Goal: Task Accomplishment & Management: Use online tool/utility

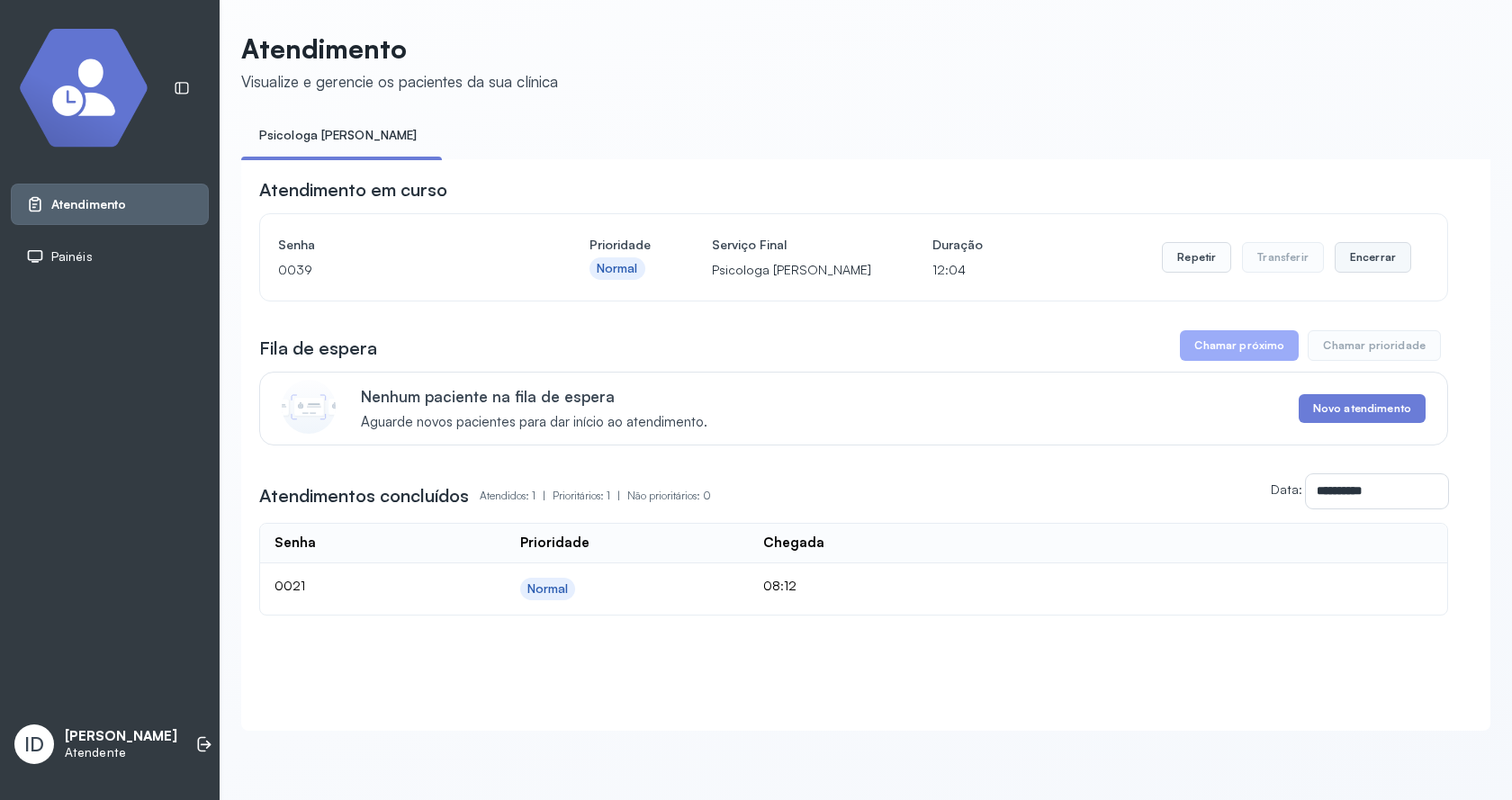
click at [1344, 265] on button "Encerrar" at bounding box center [1373, 257] width 77 height 31
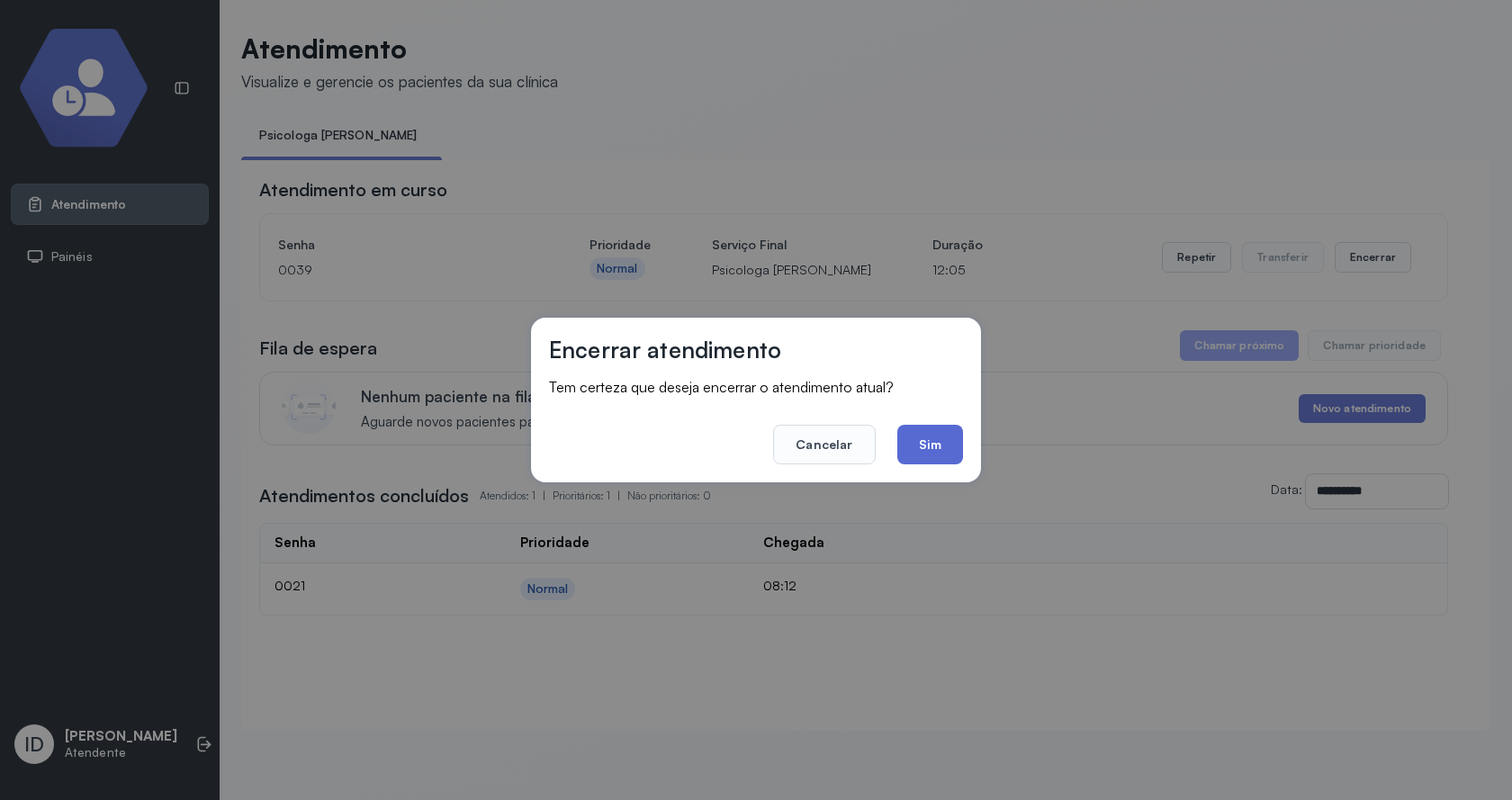
click at [926, 430] on button "Sim" at bounding box center [930, 444] width 66 height 39
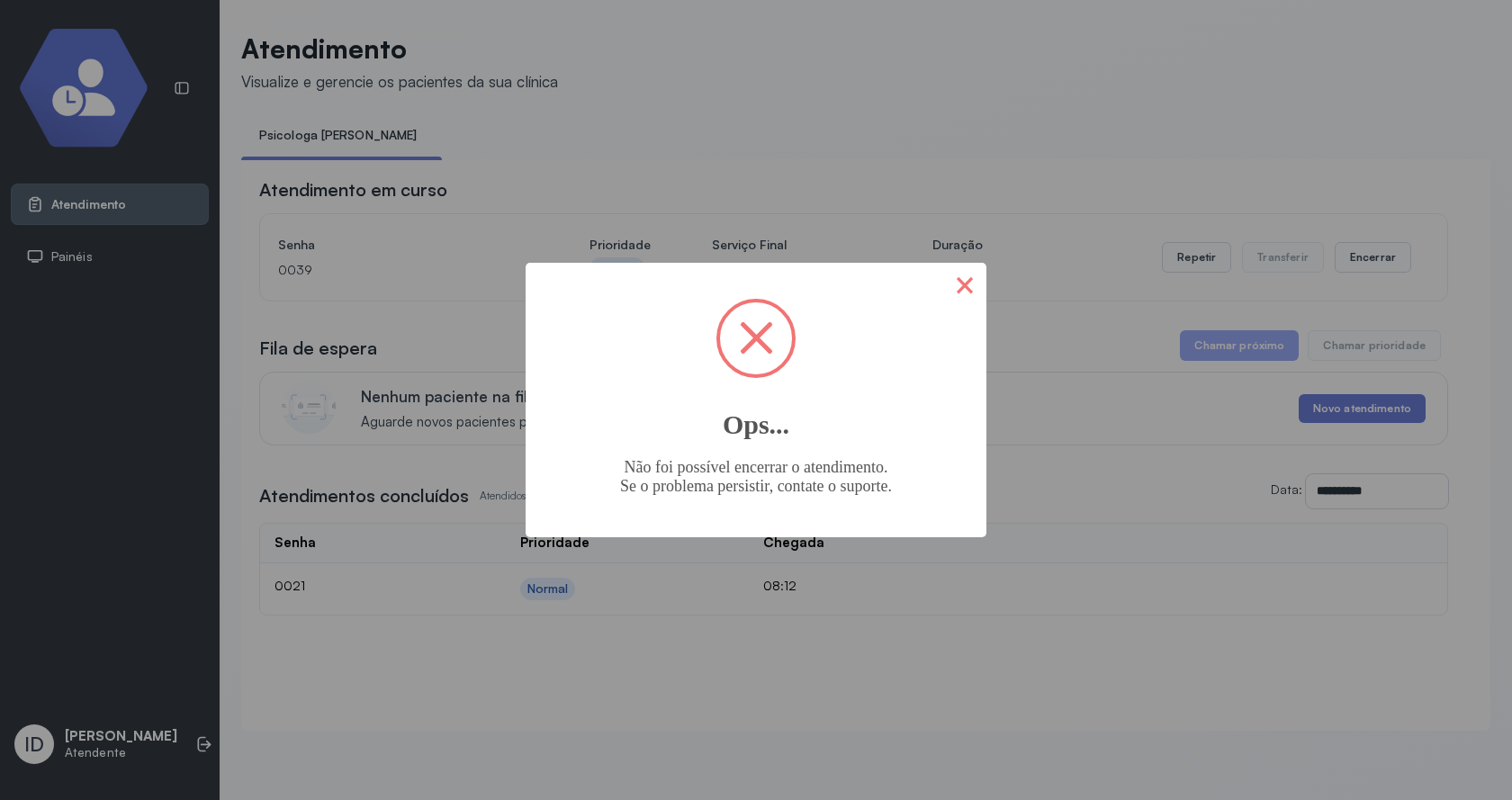
click at [958, 291] on button "×" at bounding box center [964, 284] width 43 height 43
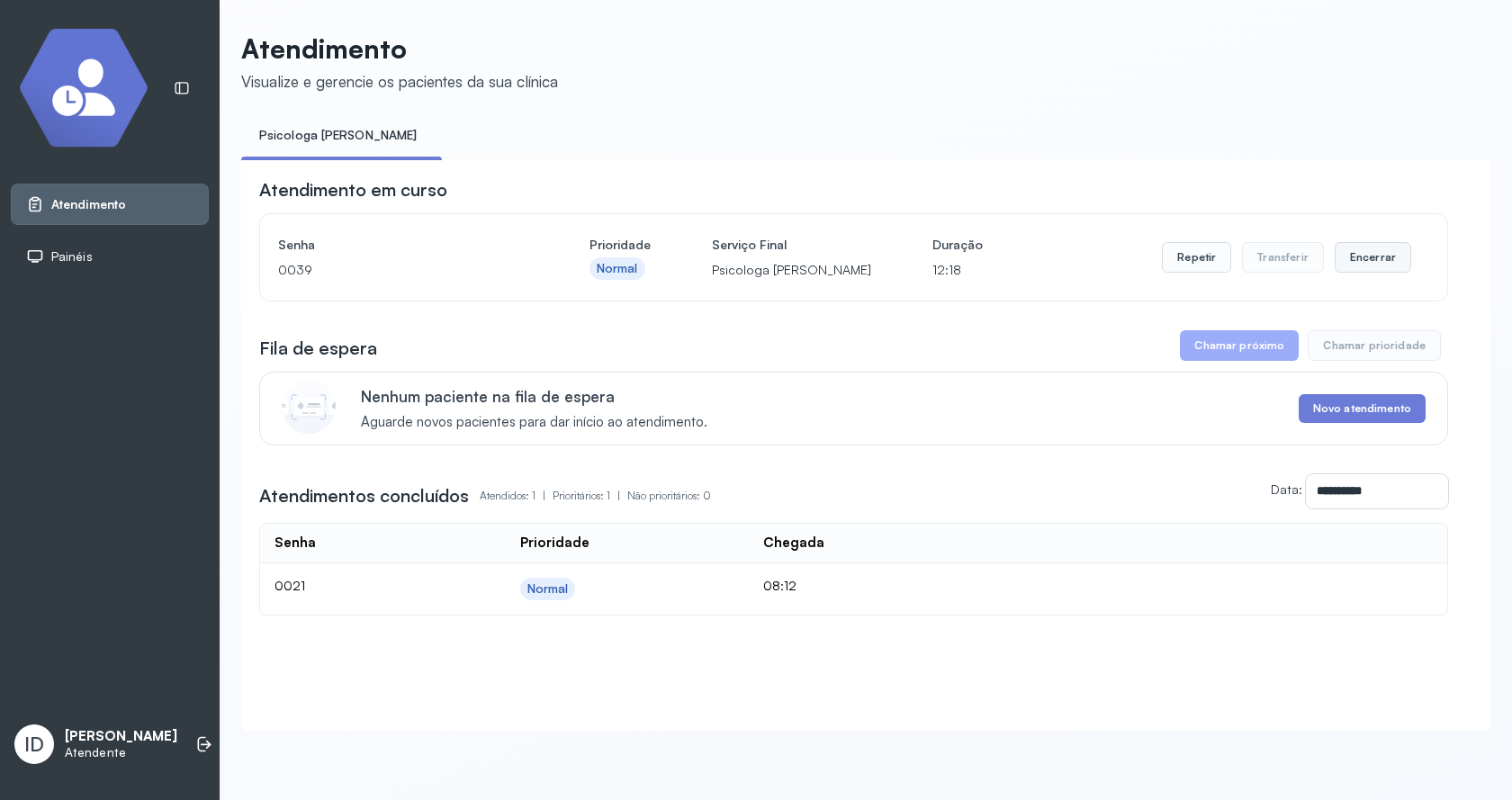
click at [1366, 263] on button "Encerrar" at bounding box center [1373, 257] width 77 height 31
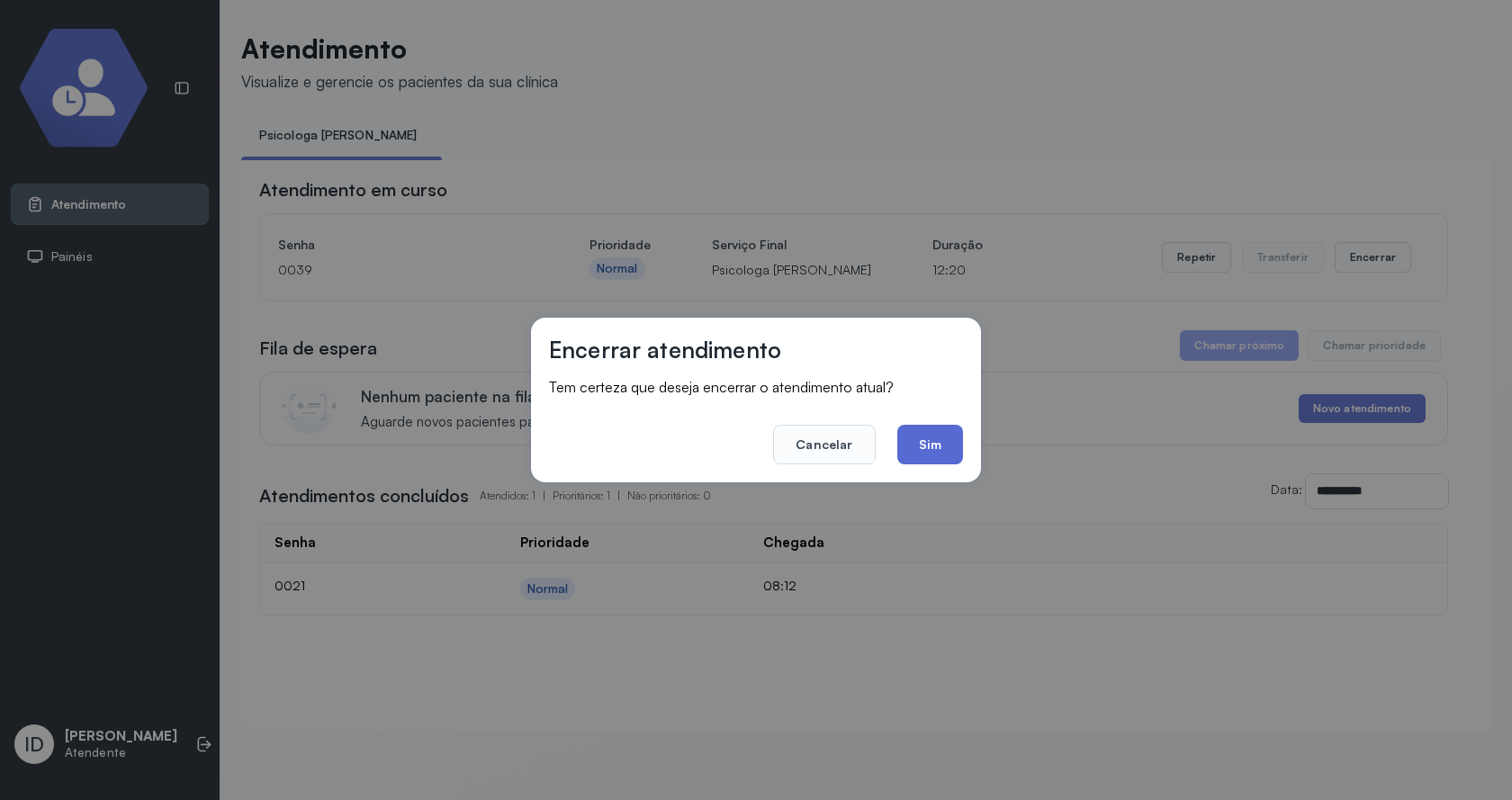
click at [952, 462] on button "Sim" at bounding box center [930, 444] width 66 height 39
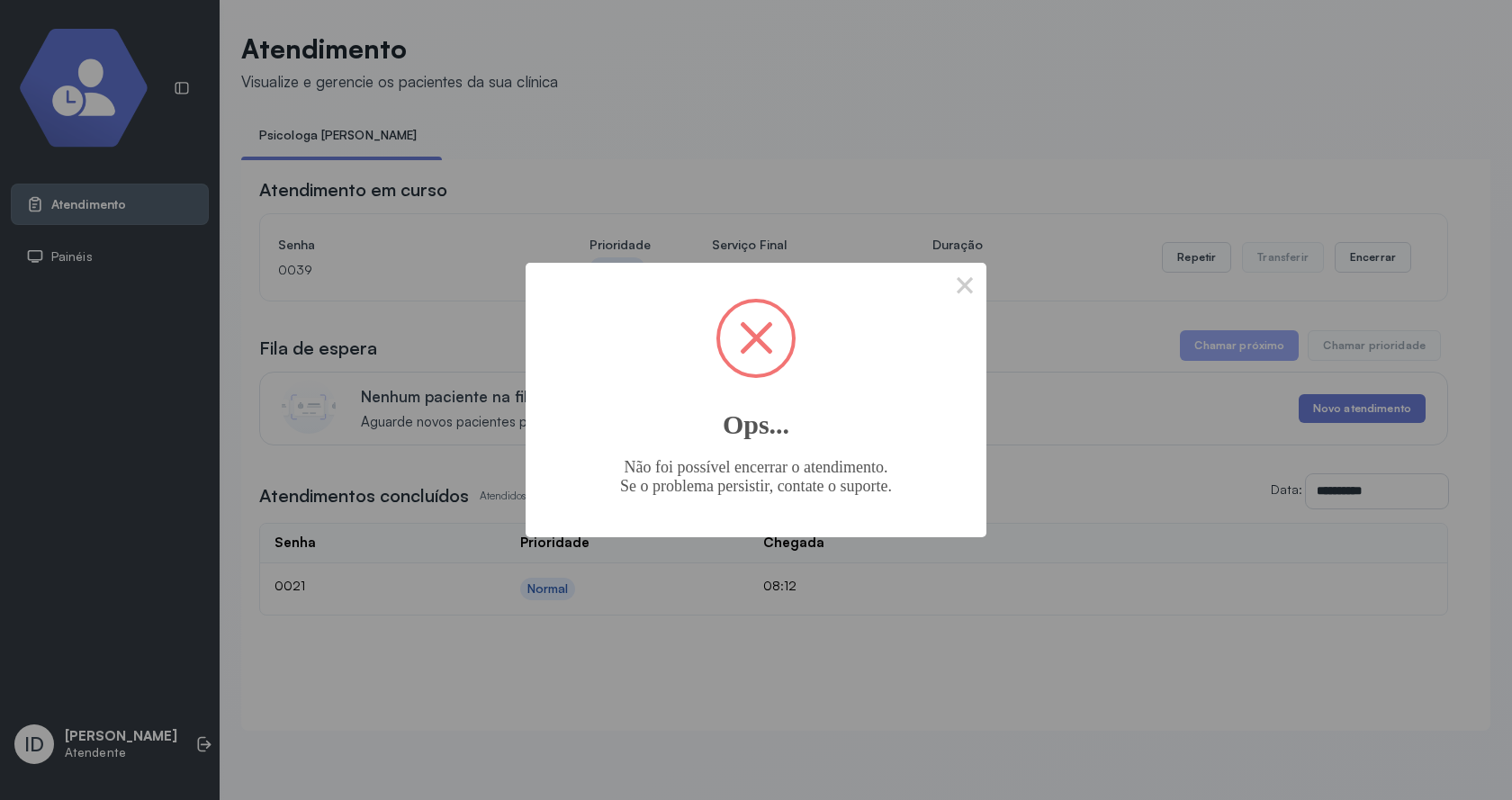
drag, startPoint x: 967, startPoint y: 283, endPoint x: 1005, endPoint y: 318, distance: 51.7
click at [967, 287] on button "×" at bounding box center [964, 284] width 43 height 43
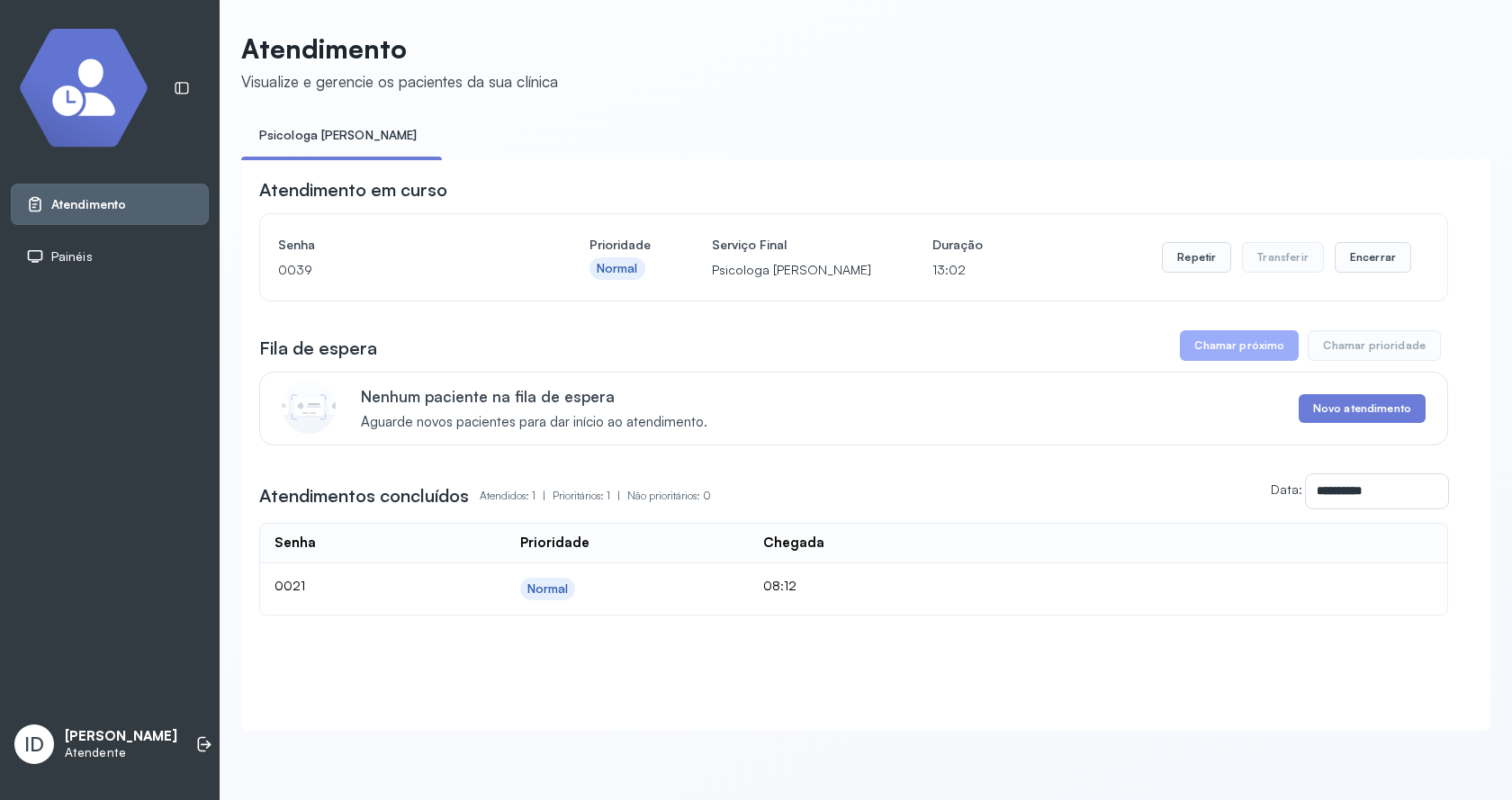
click at [1361, 241] on div "Repetir Transferir Encerrar" at bounding box center [1286, 257] width 249 height 51
click at [1360, 256] on button "Encerrar" at bounding box center [1373, 257] width 77 height 31
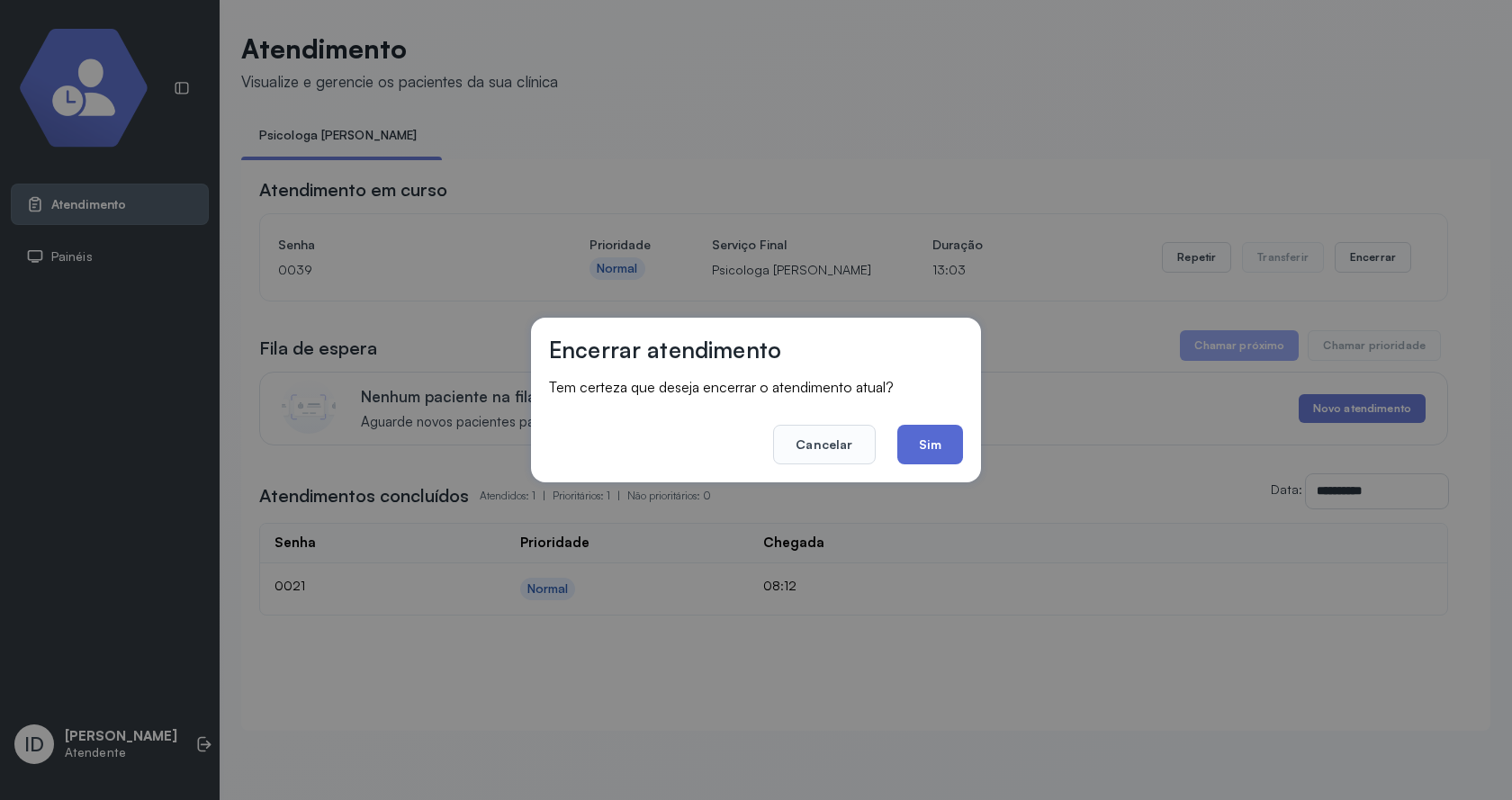
click at [940, 447] on button "Sim" at bounding box center [930, 444] width 66 height 39
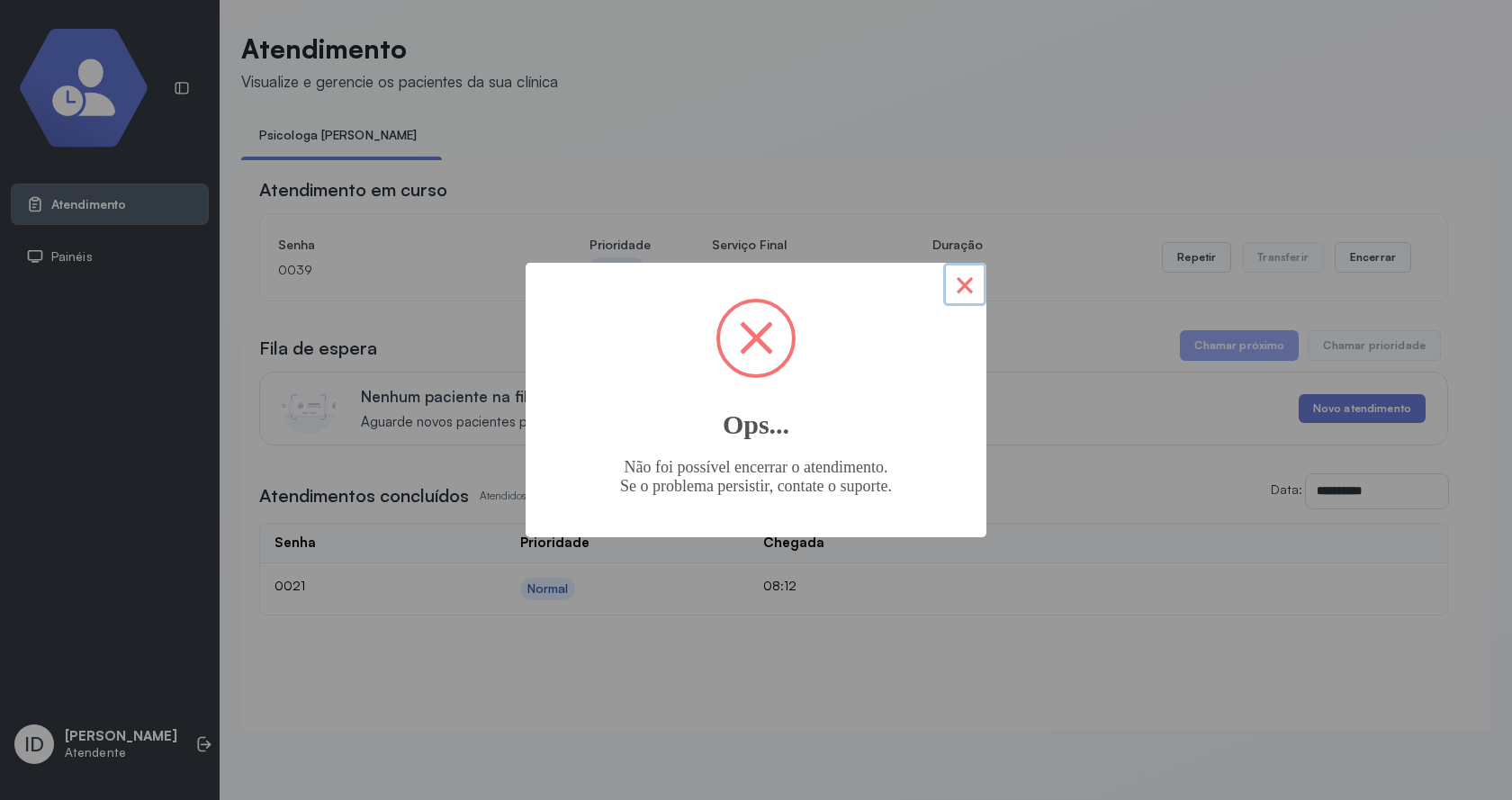
click at [948, 279] on button "×" at bounding box center [964, 284] width 43 height 43
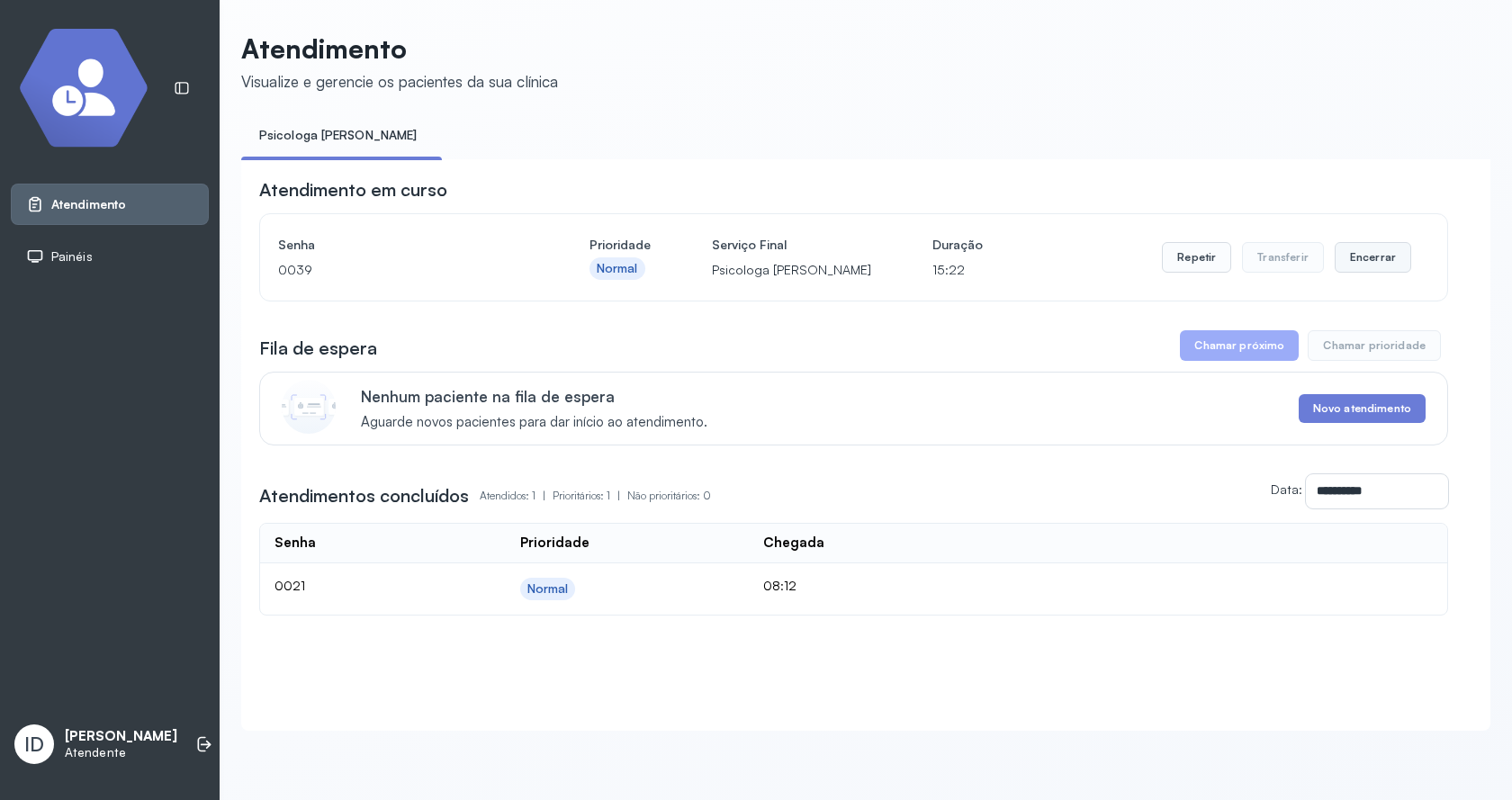
click at [1362, 256] on button "Encerrar" at bounding box center [1373, 257] width 77 height 31
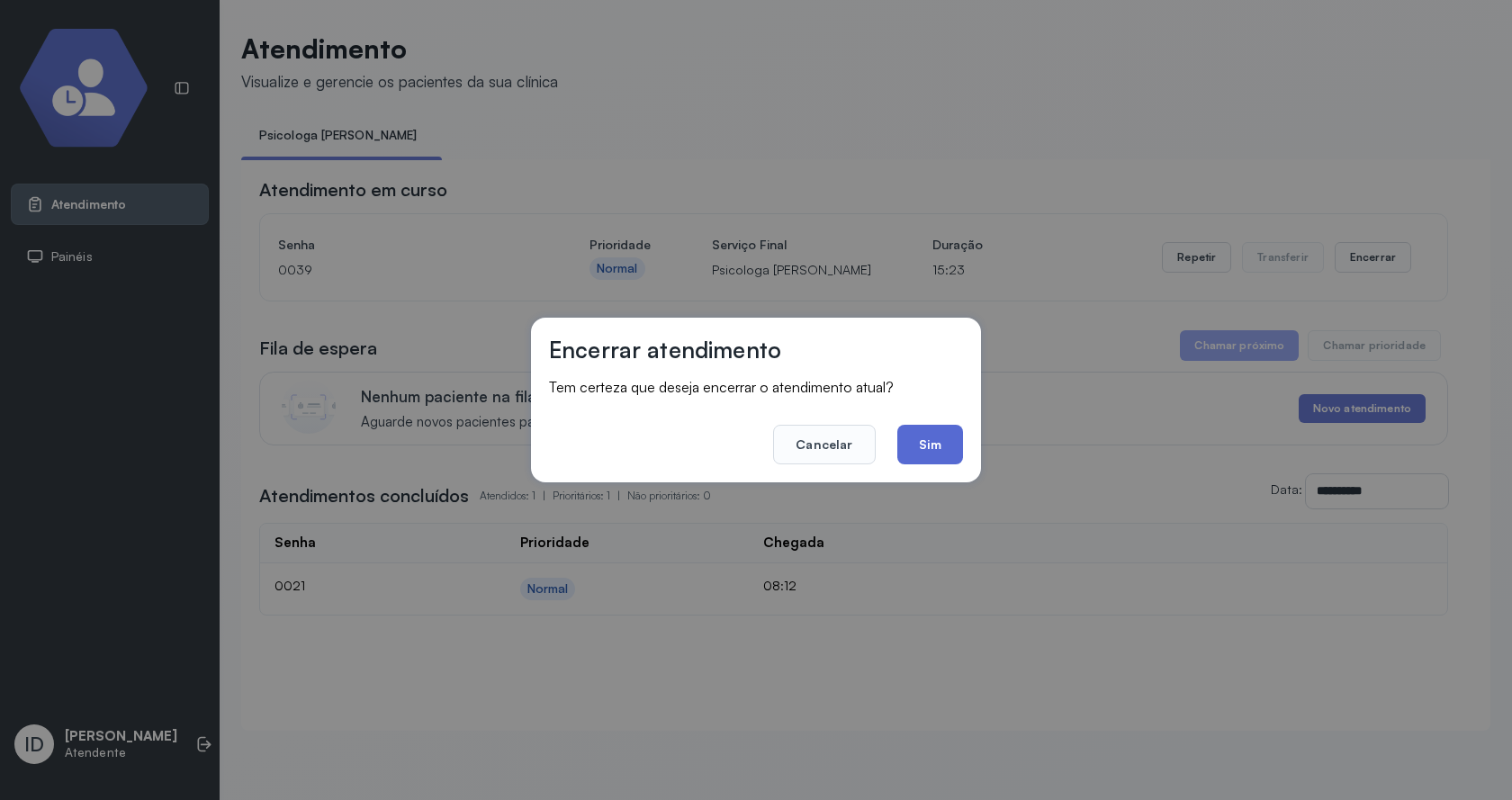
click at [901, 463] on button "Sim" at bounding box center [930, 444] width 66 height 39
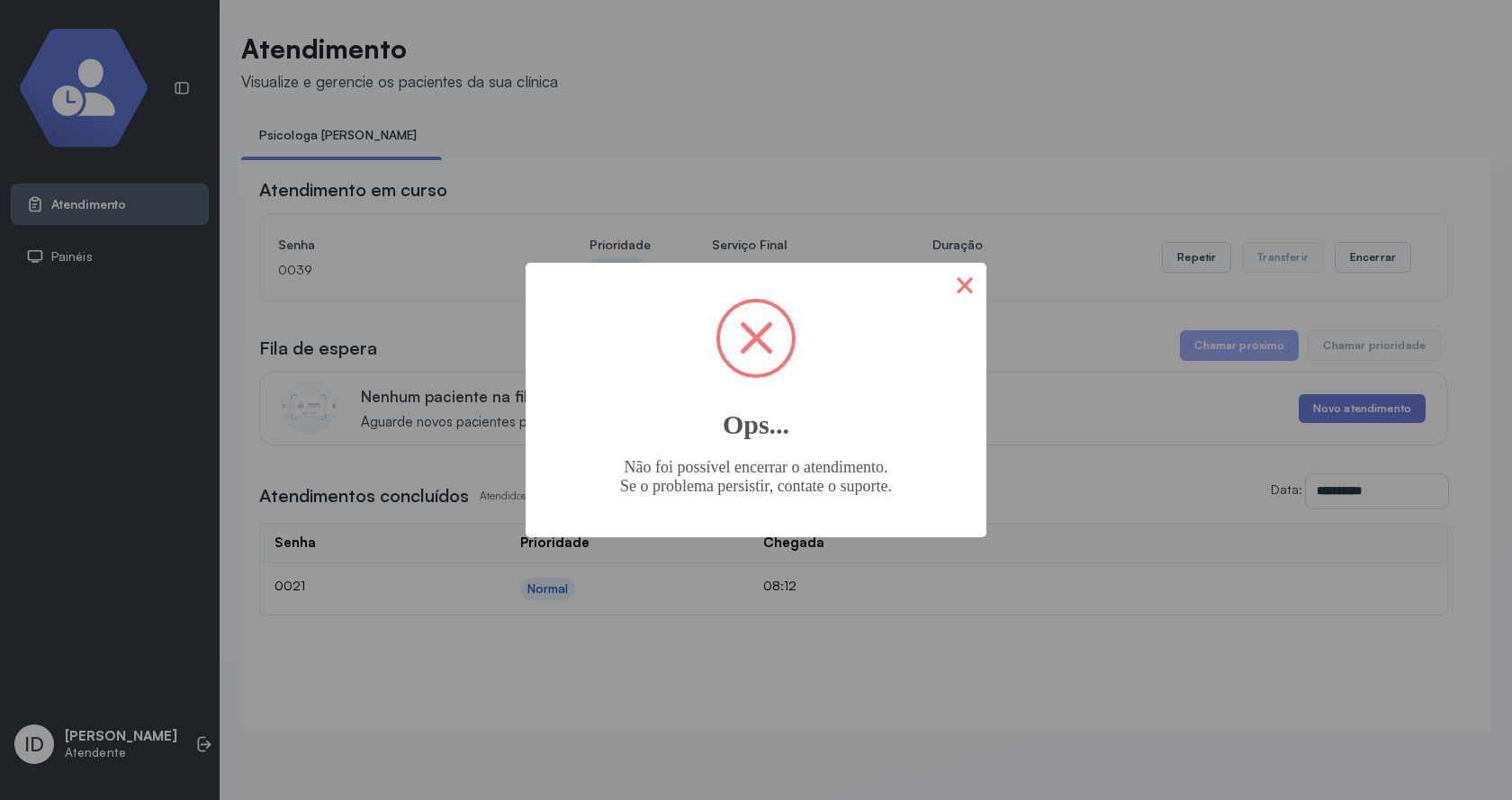
click at [982, 282] on button "×" at bounding box center [964, 284] width 43 height 43
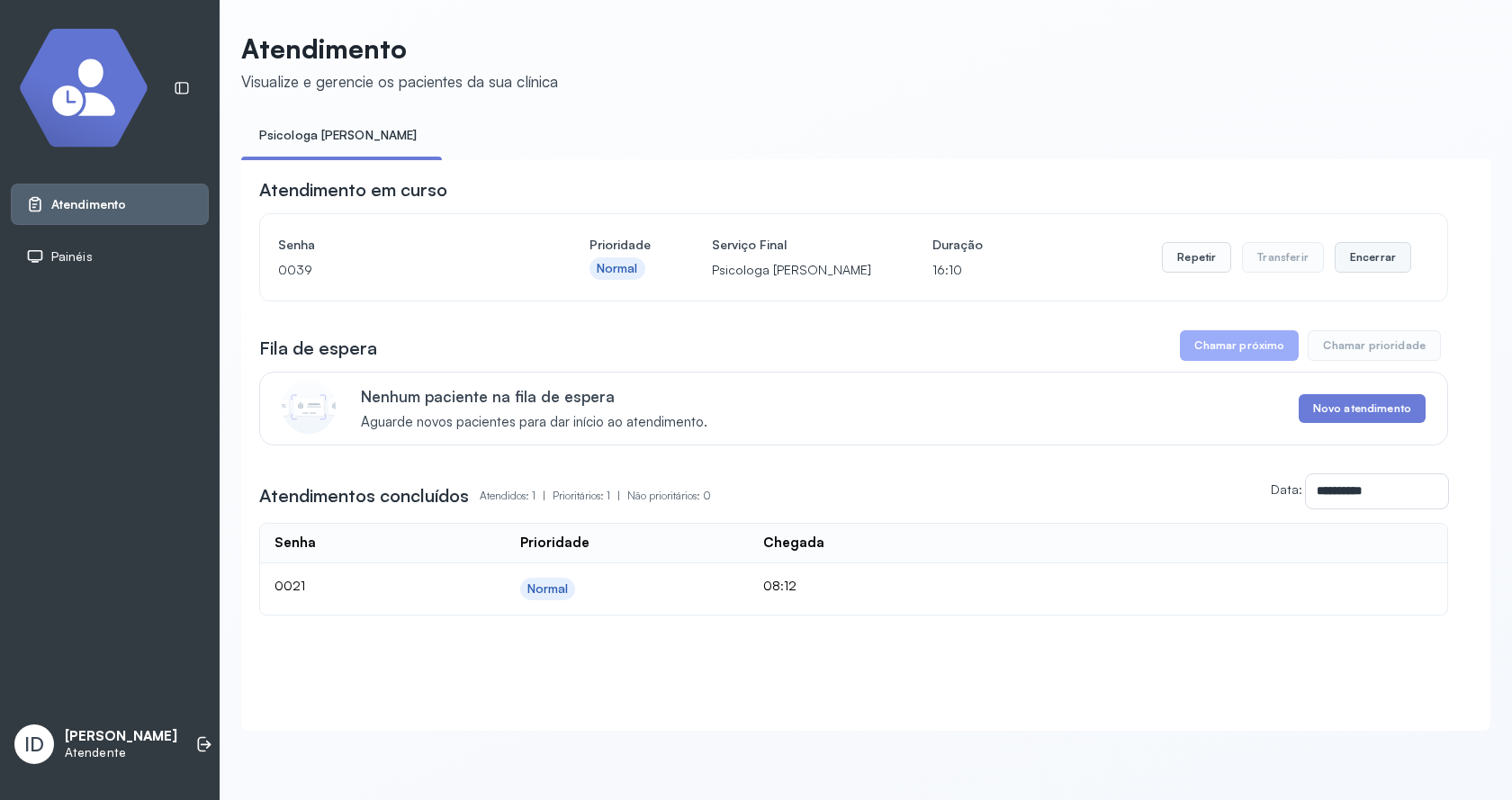
click at [1350, 248] on button "Encerrar" at bounding box center [1373, 257] width 77 height 31
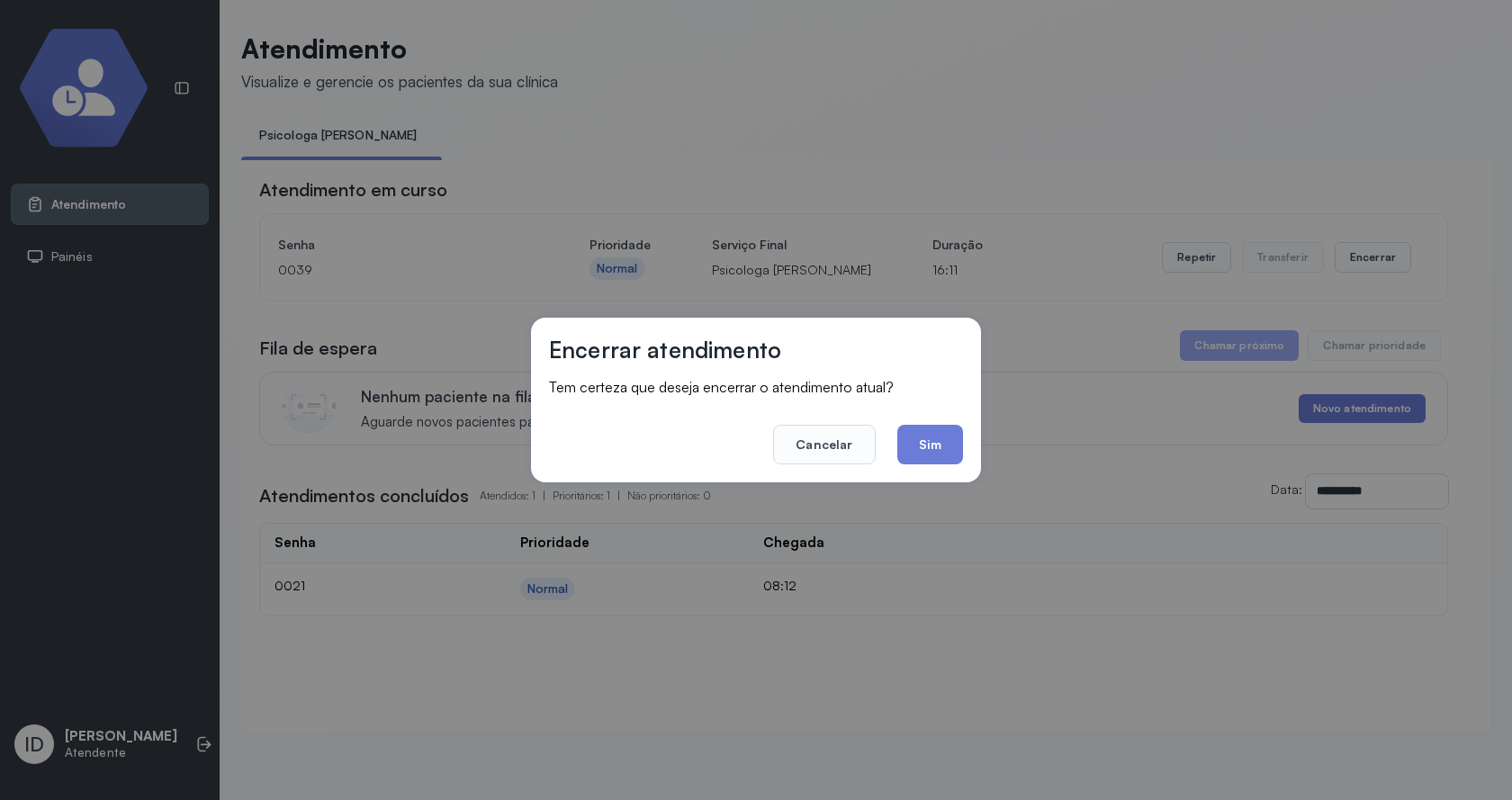
click at [967, 442] on div "Encerrar atendimento Tem certeza que deseja encerrar o atendimento atual? Cance…" at bounding box center [756, 400] width 450 height 165
click at [943, 445] on button "Sim" at bounding box center [930, 444] width 66 height 39
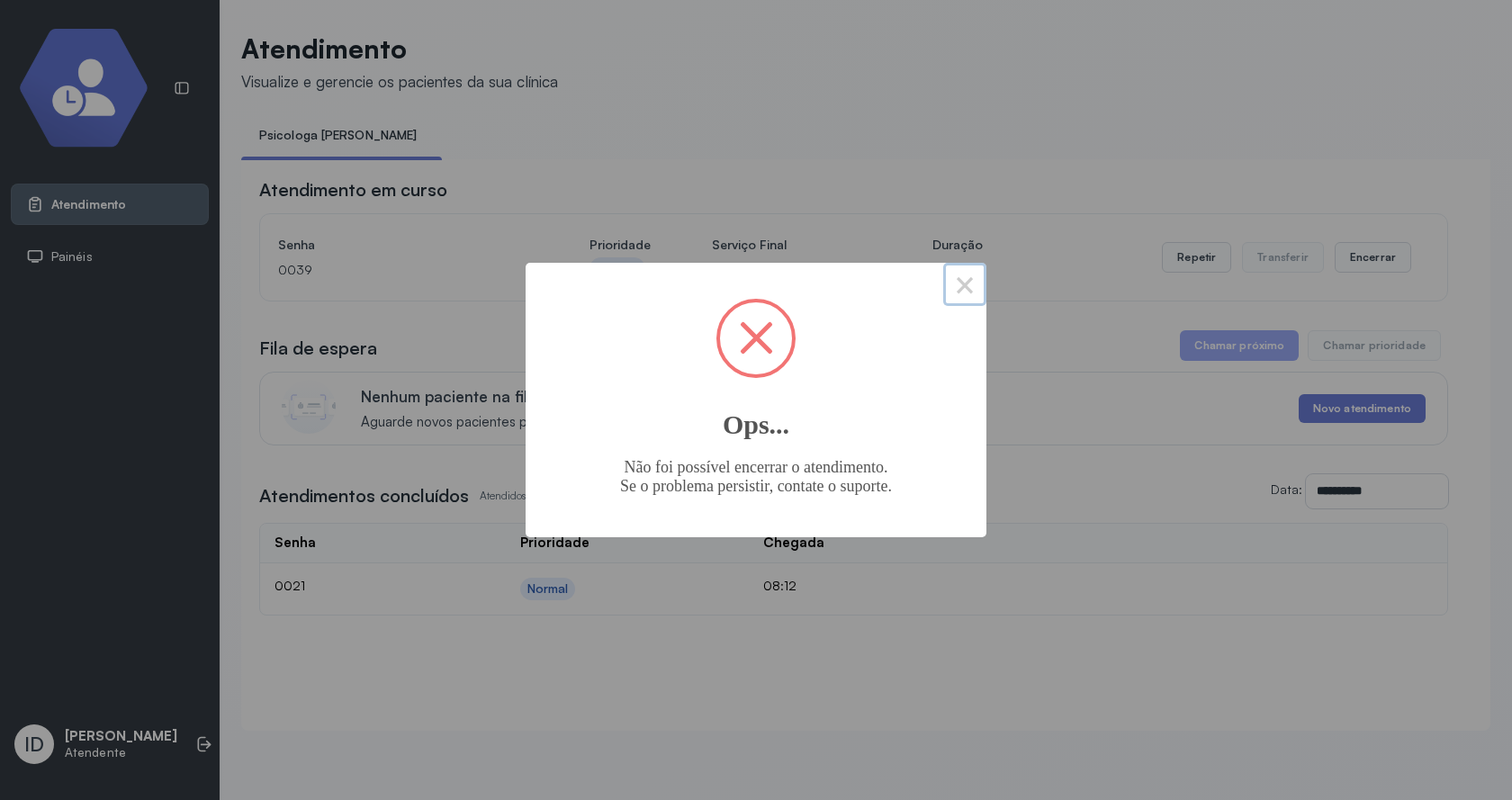
click at [962, 285] on button "×" at bounding box center [964, 284] width 43 height 43
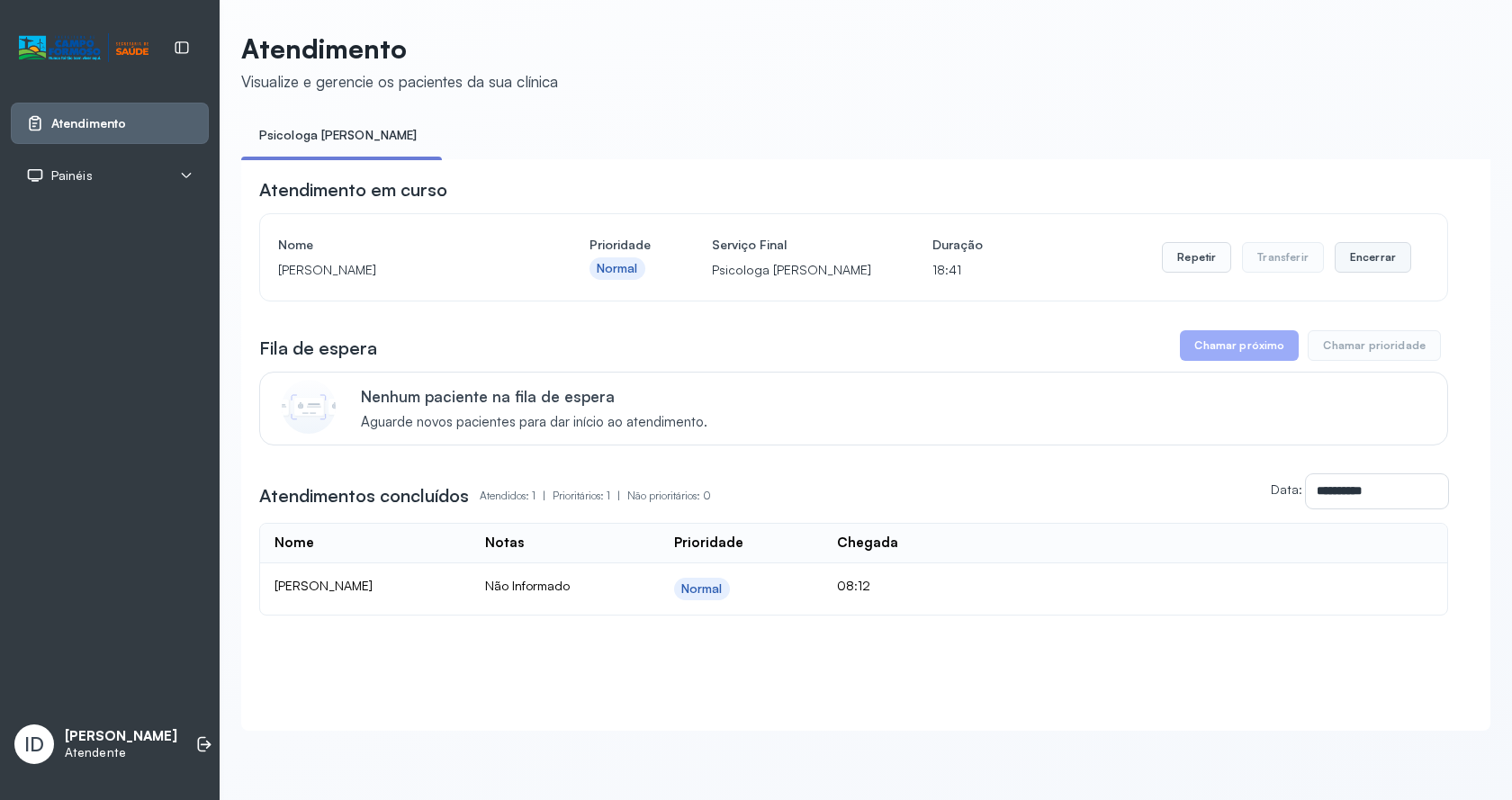
click at [1337, 264] on button "Encerrar" at bounding box center [1373, 257] width 77 height 31
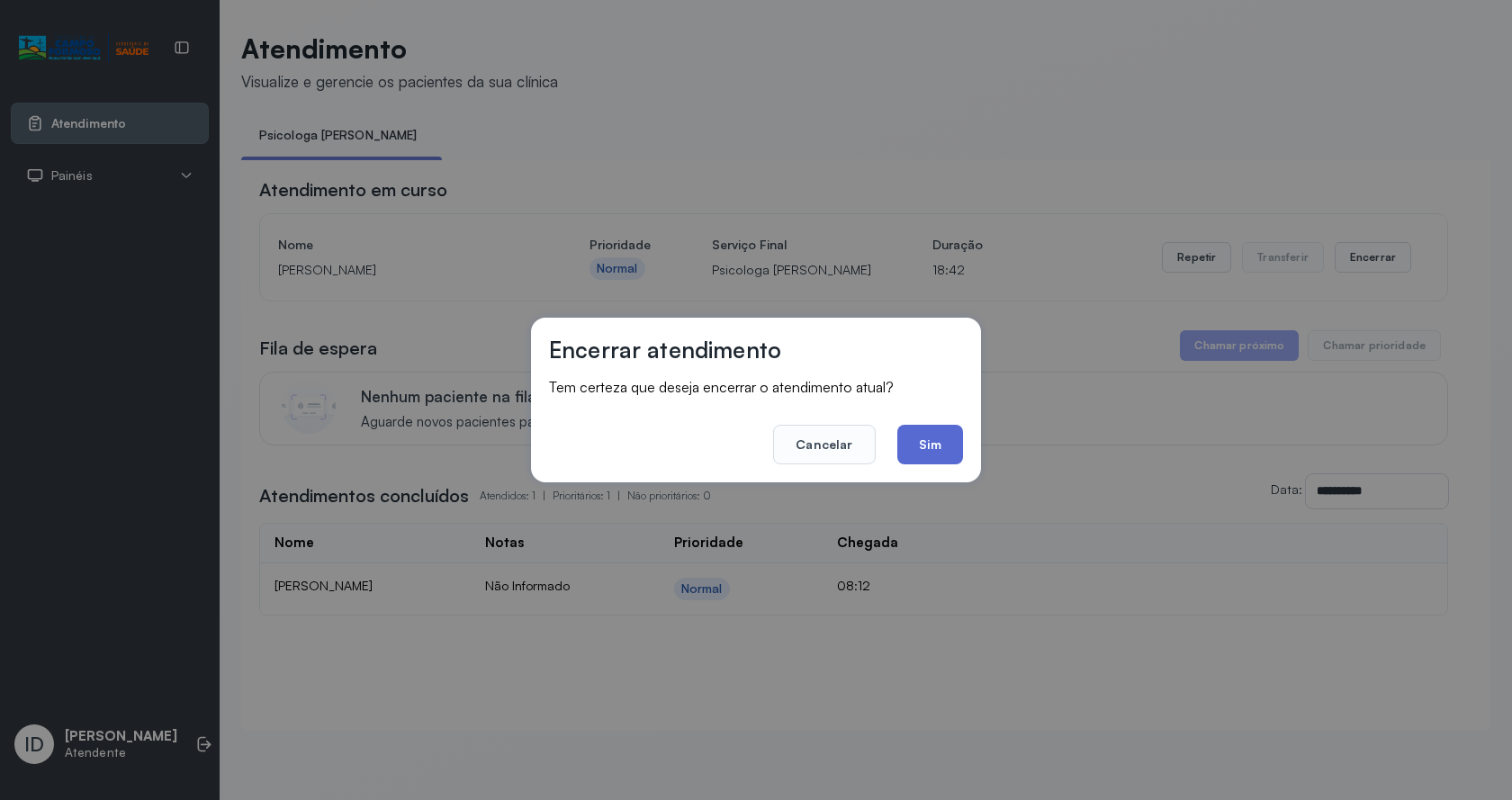
click at [943, 453] on button "Sim" at bounding box center [930, 444] width 66 height 39
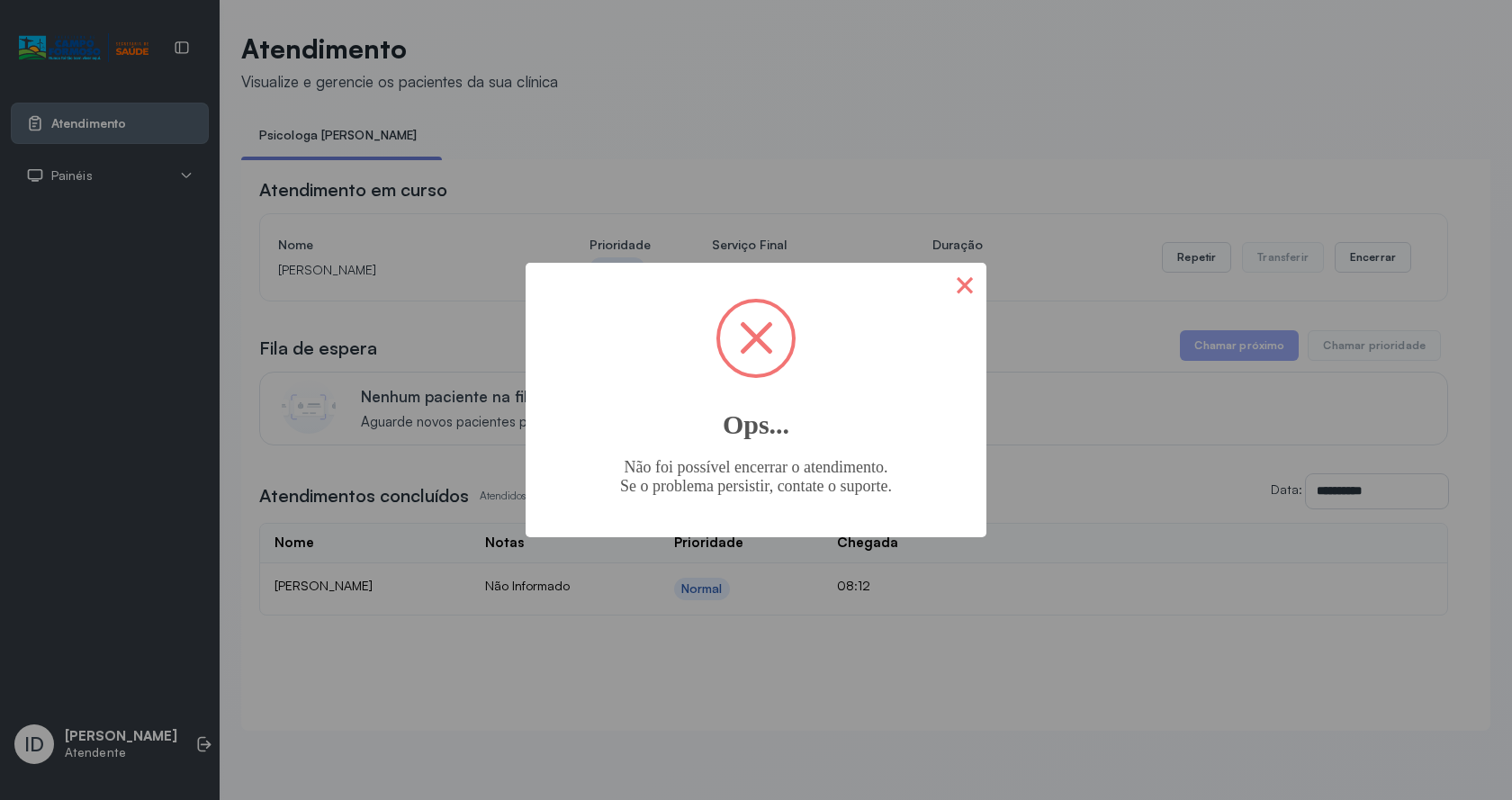
click at [964, 273] on button "×" at bounding box center [964, 284] width 43 height 43
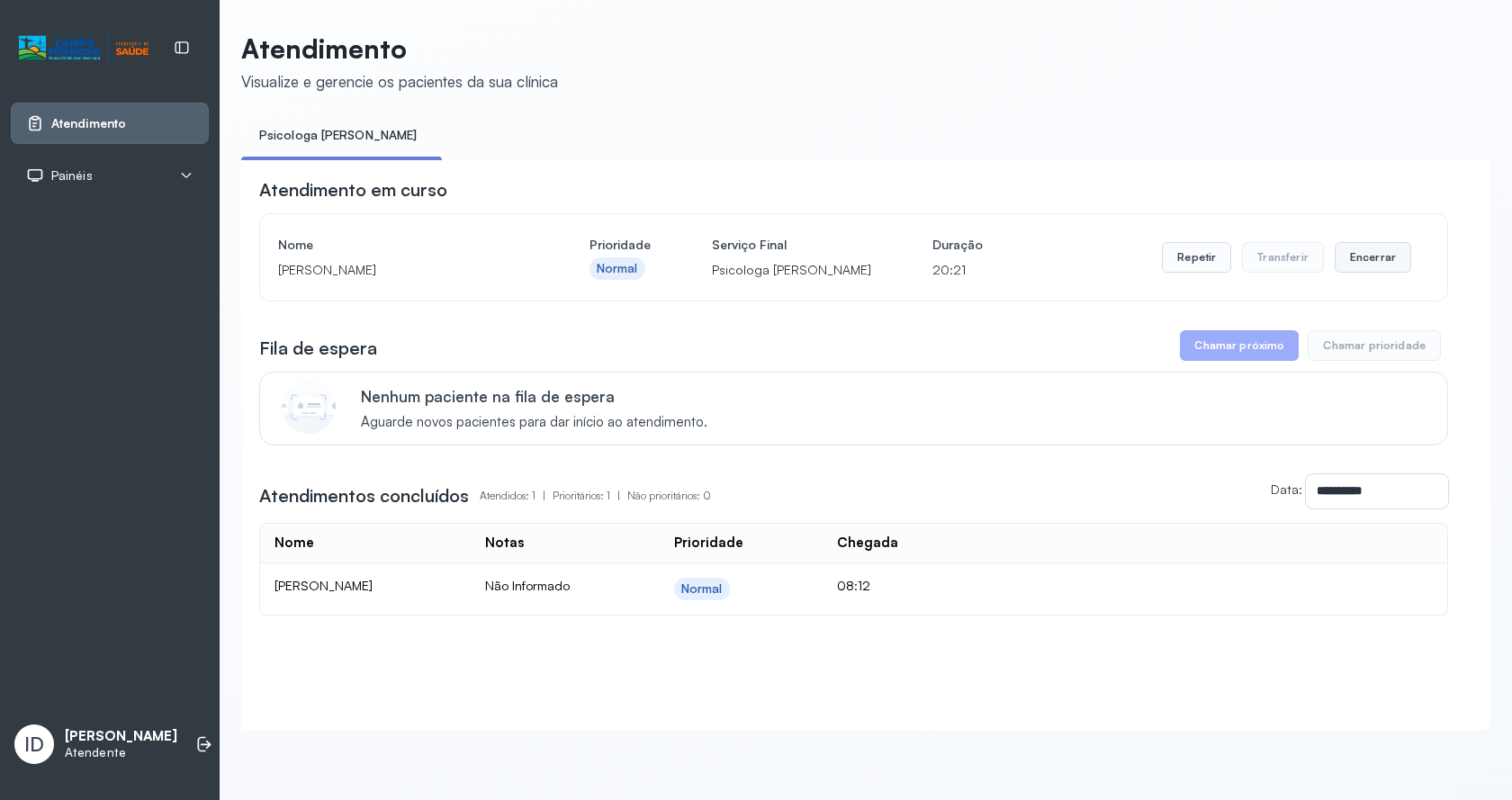
click at [1343, 266] on button "Encerrar" at bounding box center [1373, 257] width 77 height 31
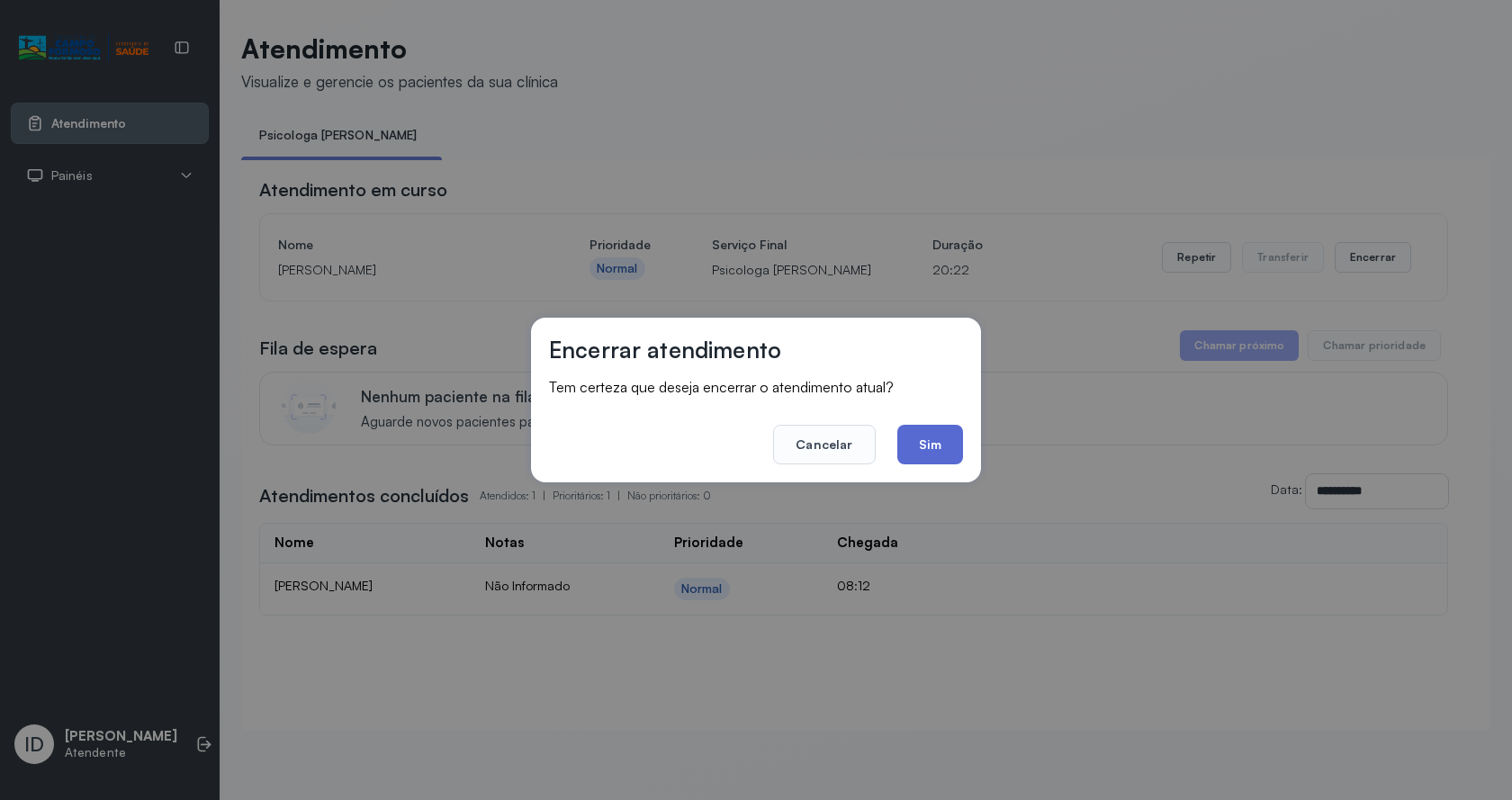
click at [949, 445] on button "Sim" at bounding box center [930, 444] width 66 height 39
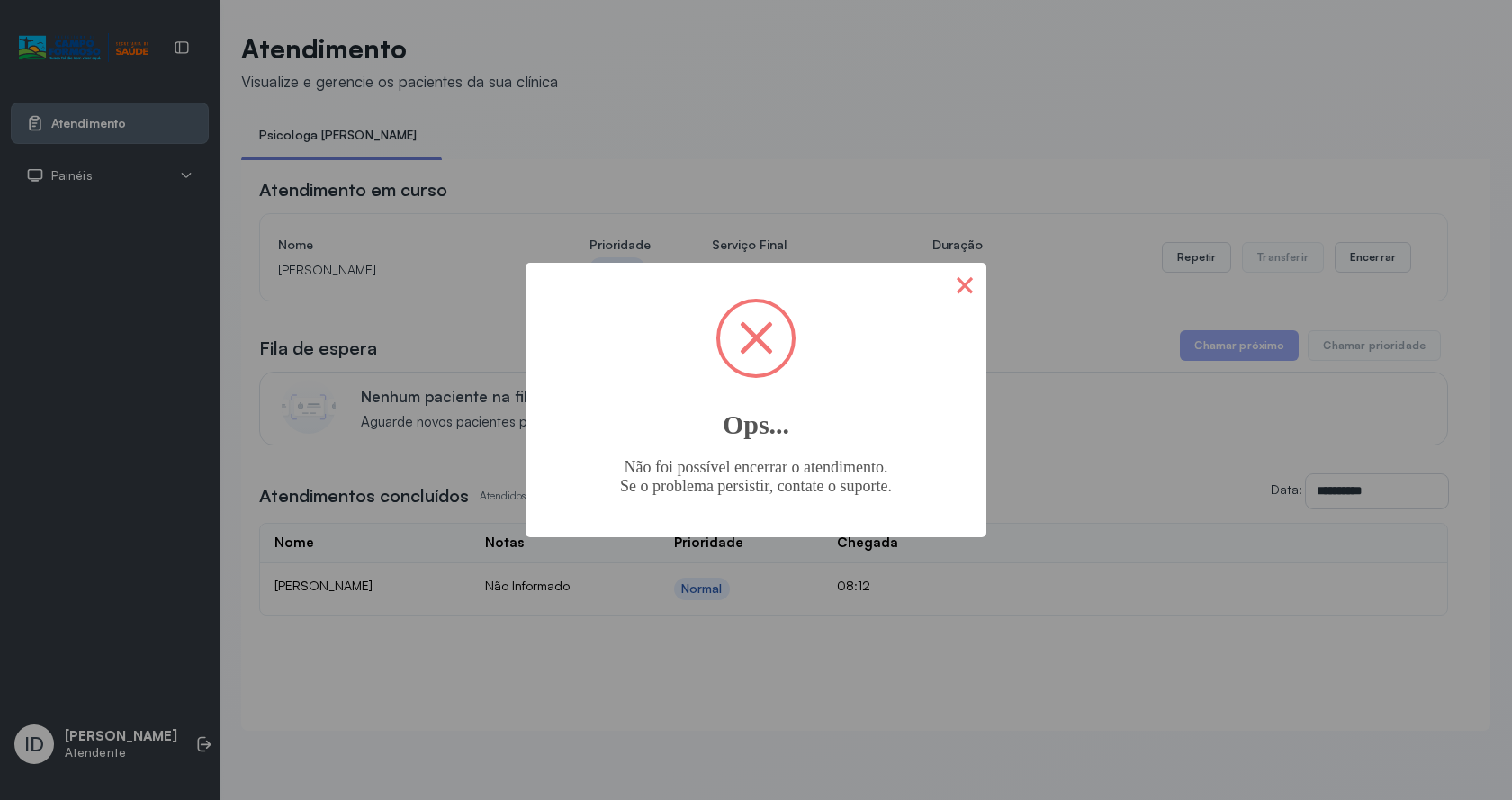
click at [979, 294] on button "×" at bounding box center [964, 284] width 43 height 43
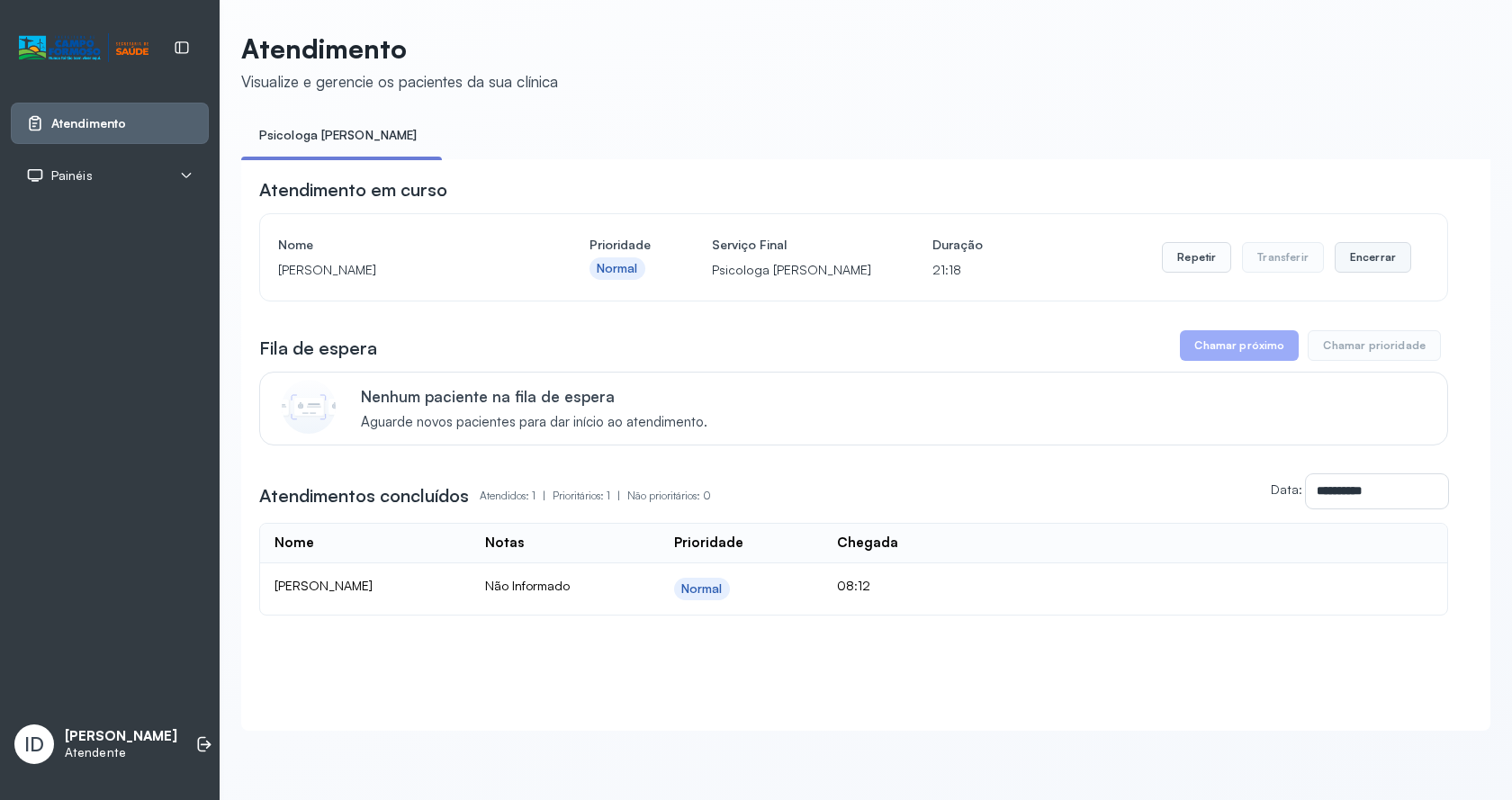
click at [1354, 258] on button "Encerrar" at bounding box center [1373, 257] width 77 height 31
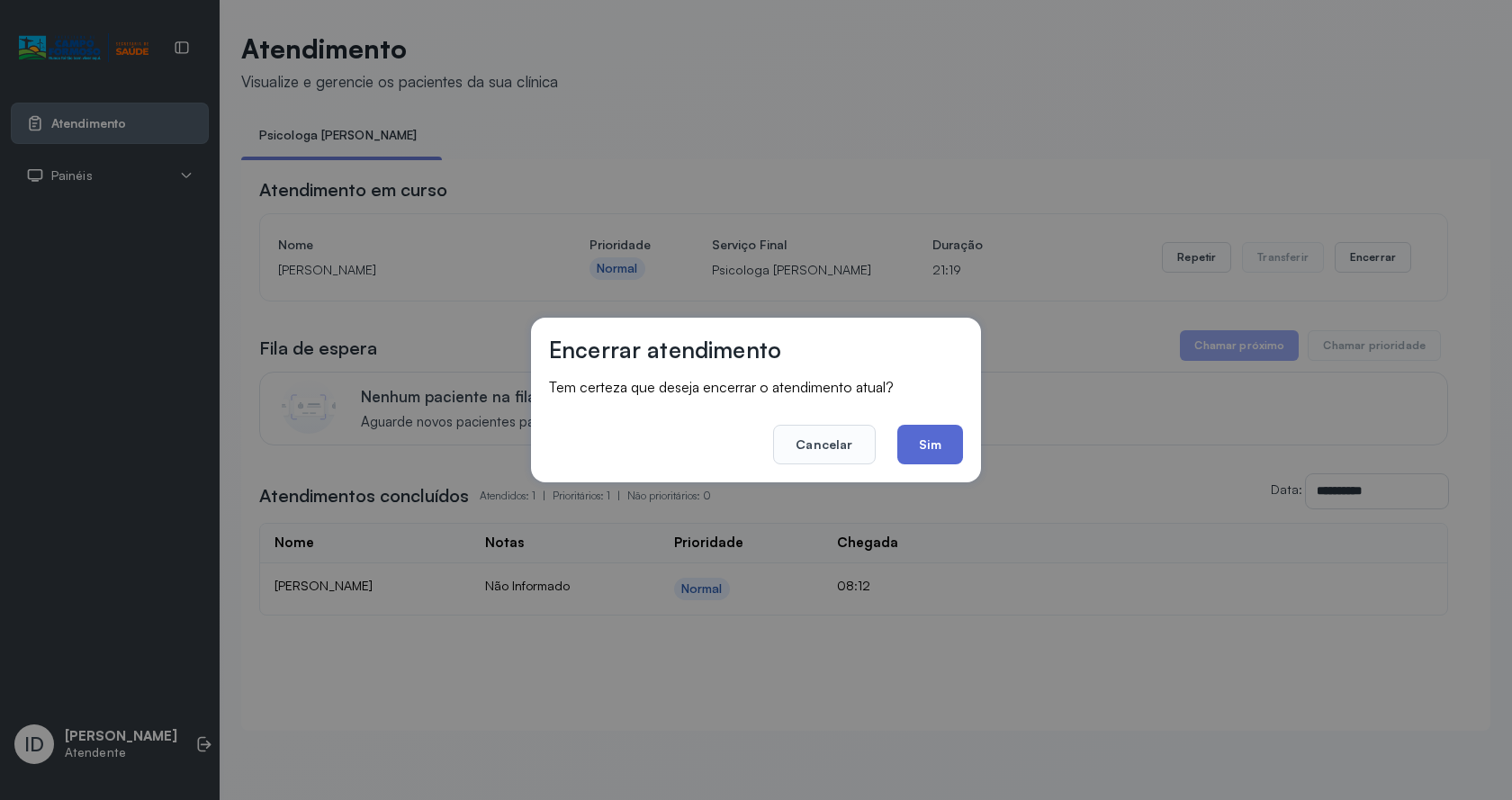
click at [913, 448] on button "Sim" at bounding box center [930, 444] width 66 height 39
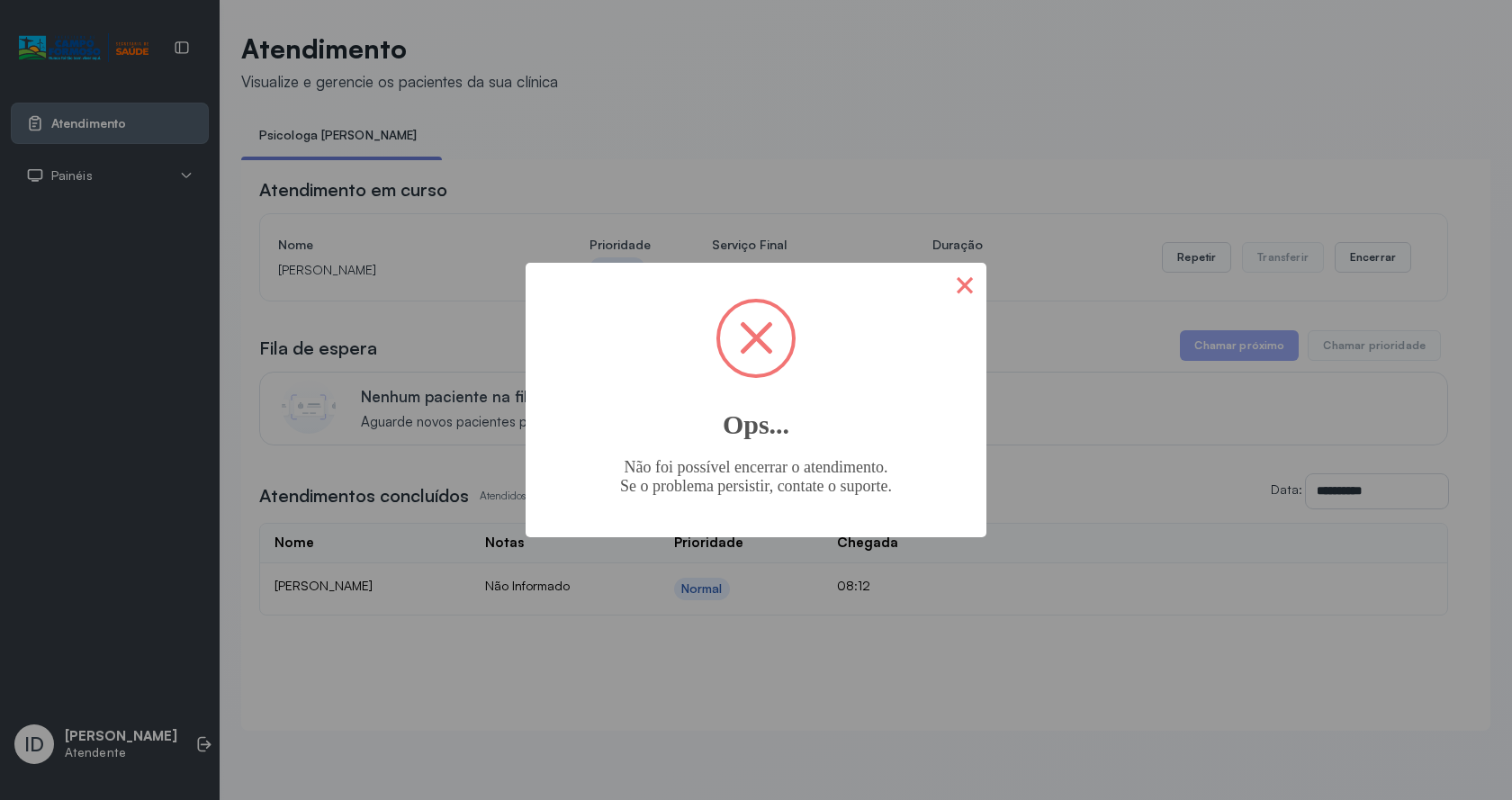
click at [967, 284] on button "×" at bounding box center [964, 284] width 43 height 43
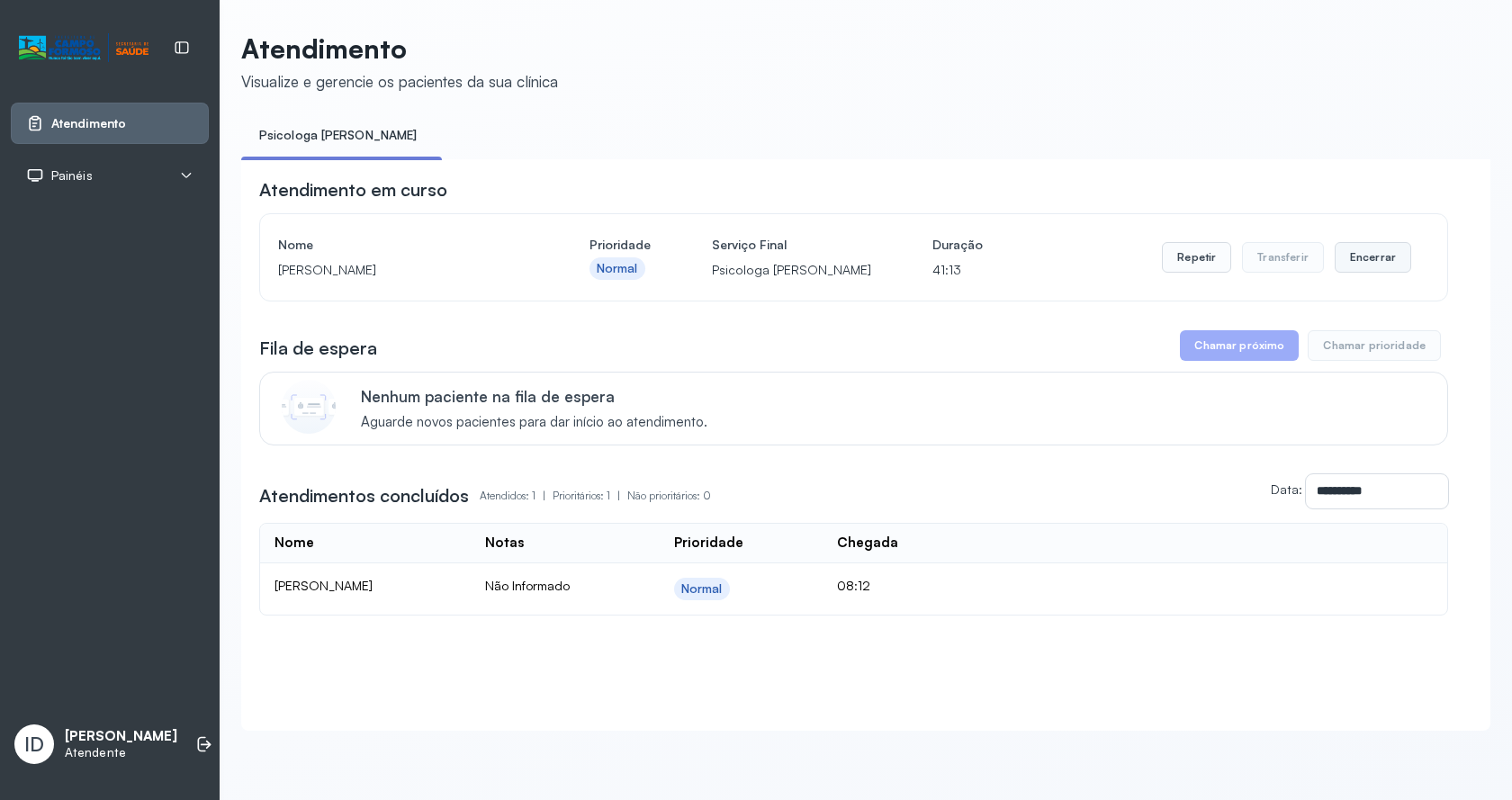
click at [1345, 267] on button "Encerrar" at bounding box center [1373, 257] width 77 height 31
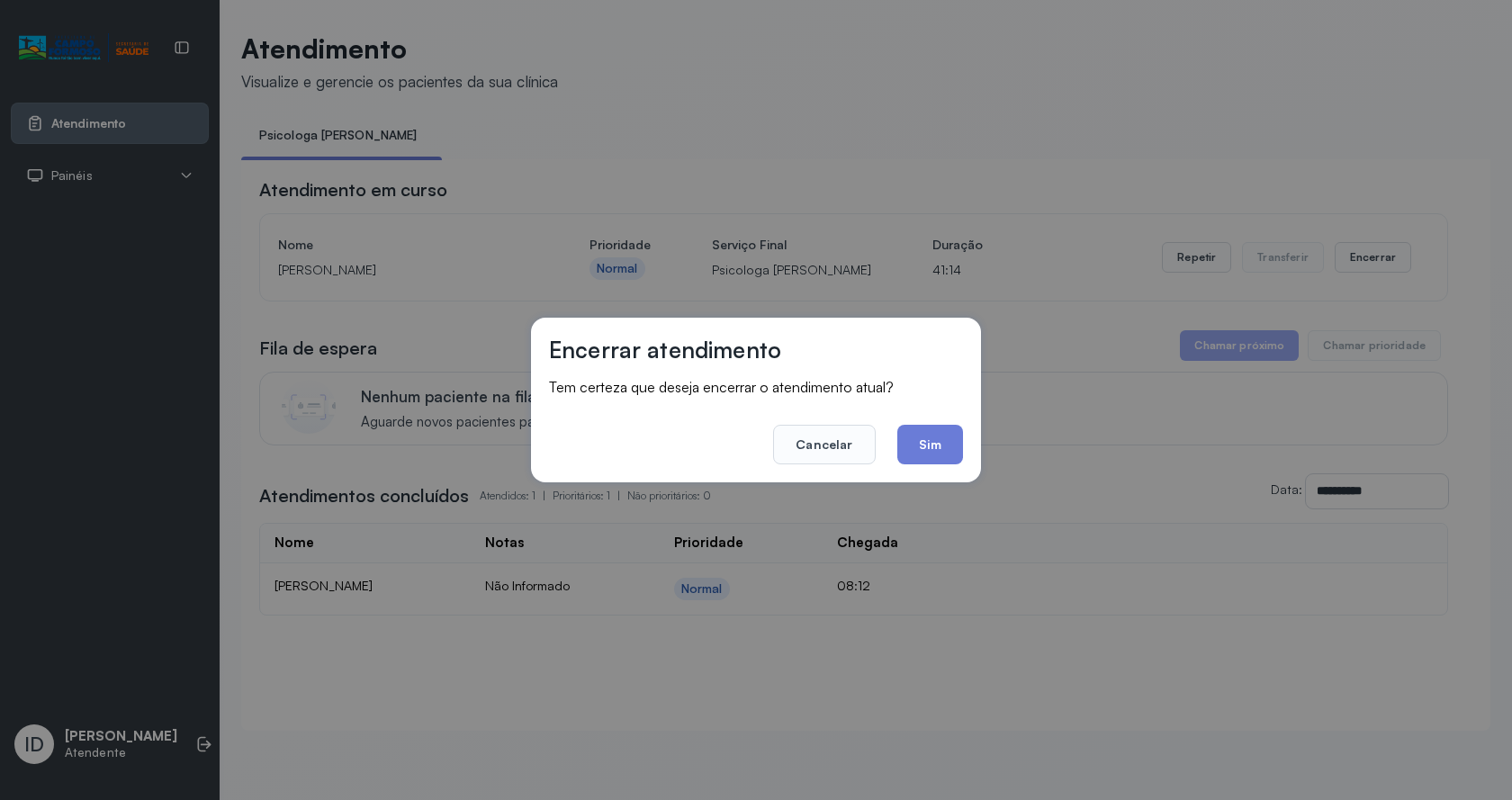
drag, startPoint x: 995, startPoint y: 433, endPoint x: 973, endPoint y: 438, distance: 22.6
click at [995, 433] on div "Encerrar atendimento Tem certeza que deseja encerrar o atendimento atual? Cance…" at bounding box center [756, 400] width 1512 height 800
drag, startPoint x: 950, startPoint y: 437, endPoint x: 955, endPoint y: 414, distance: 23.5
click at [949, 437] on button "Sim" at bounding box center [930, 444] width 66 height 39
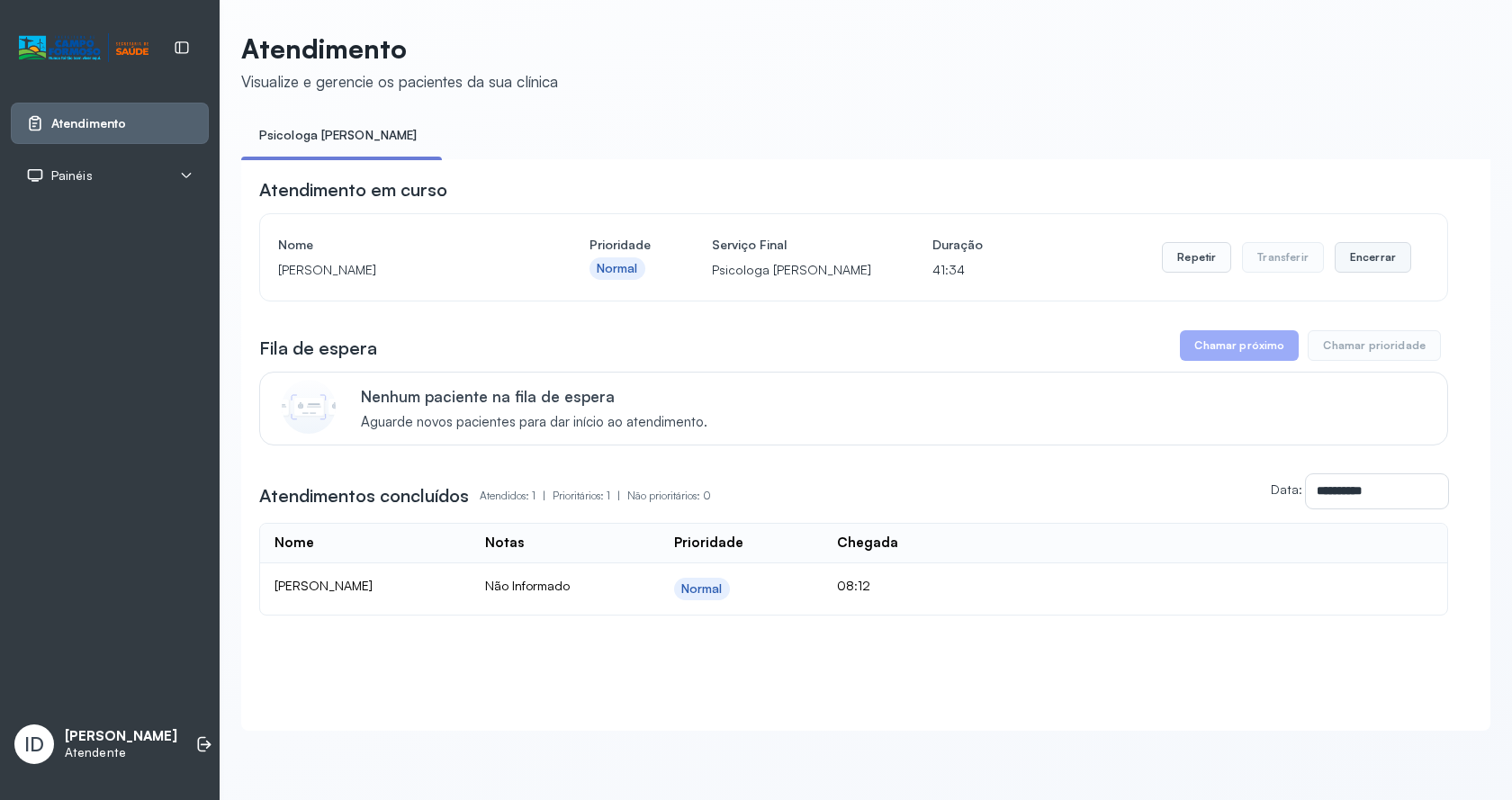
click at [1349, 257] on button "Encerrar" at bounding box center [1373, 257] width 77 height 31
click at [1367, 267] on button "Encerrar" at bounding box center [1373, 257] width 77 height 31
click at [1383, 272] on button "Encerrar" at bounding box center [1373, 257] width 77 height 31
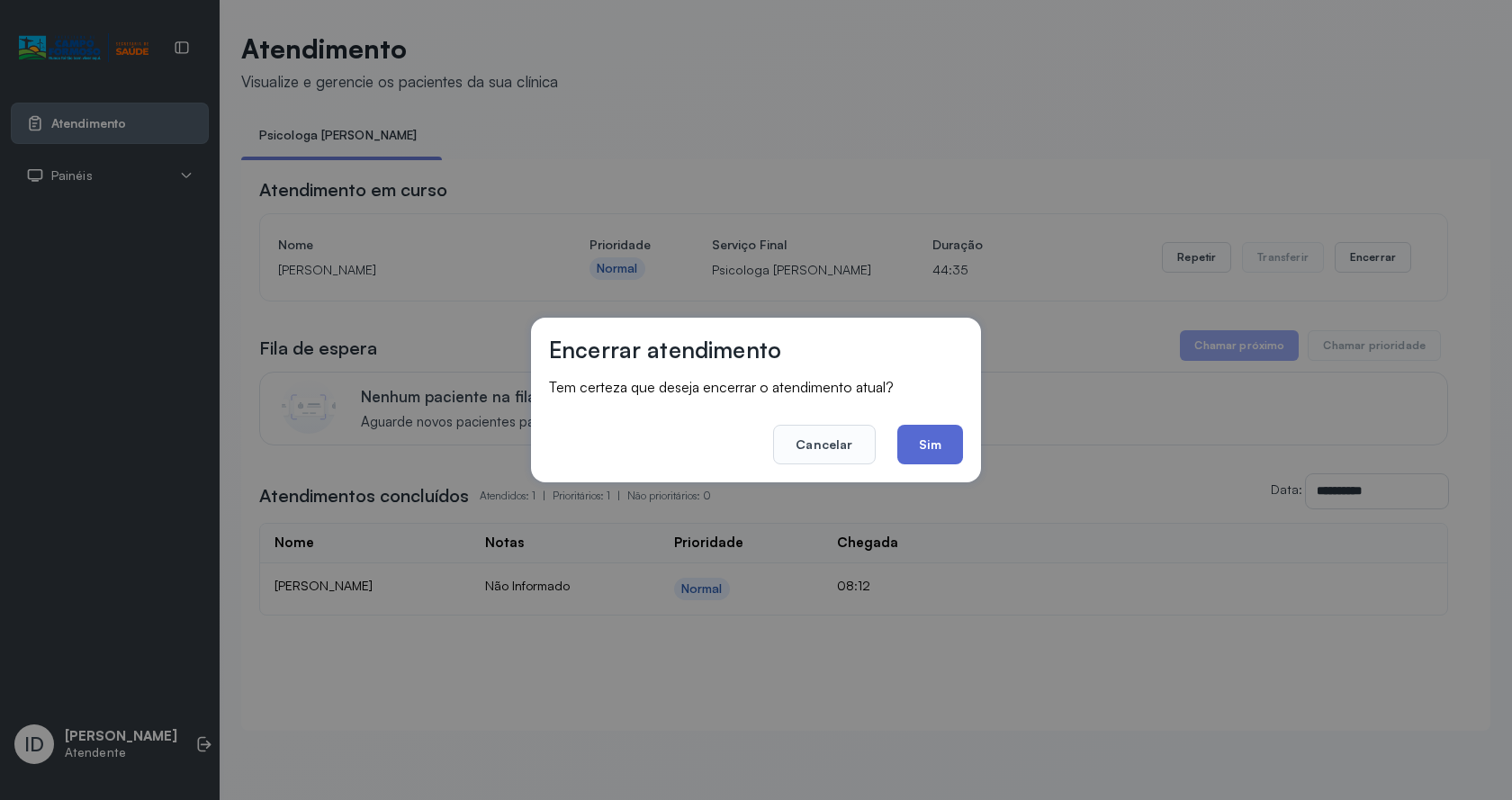
click at [951, 443] on button "Sim" at bounding box center [930, 444] width 66 height 39
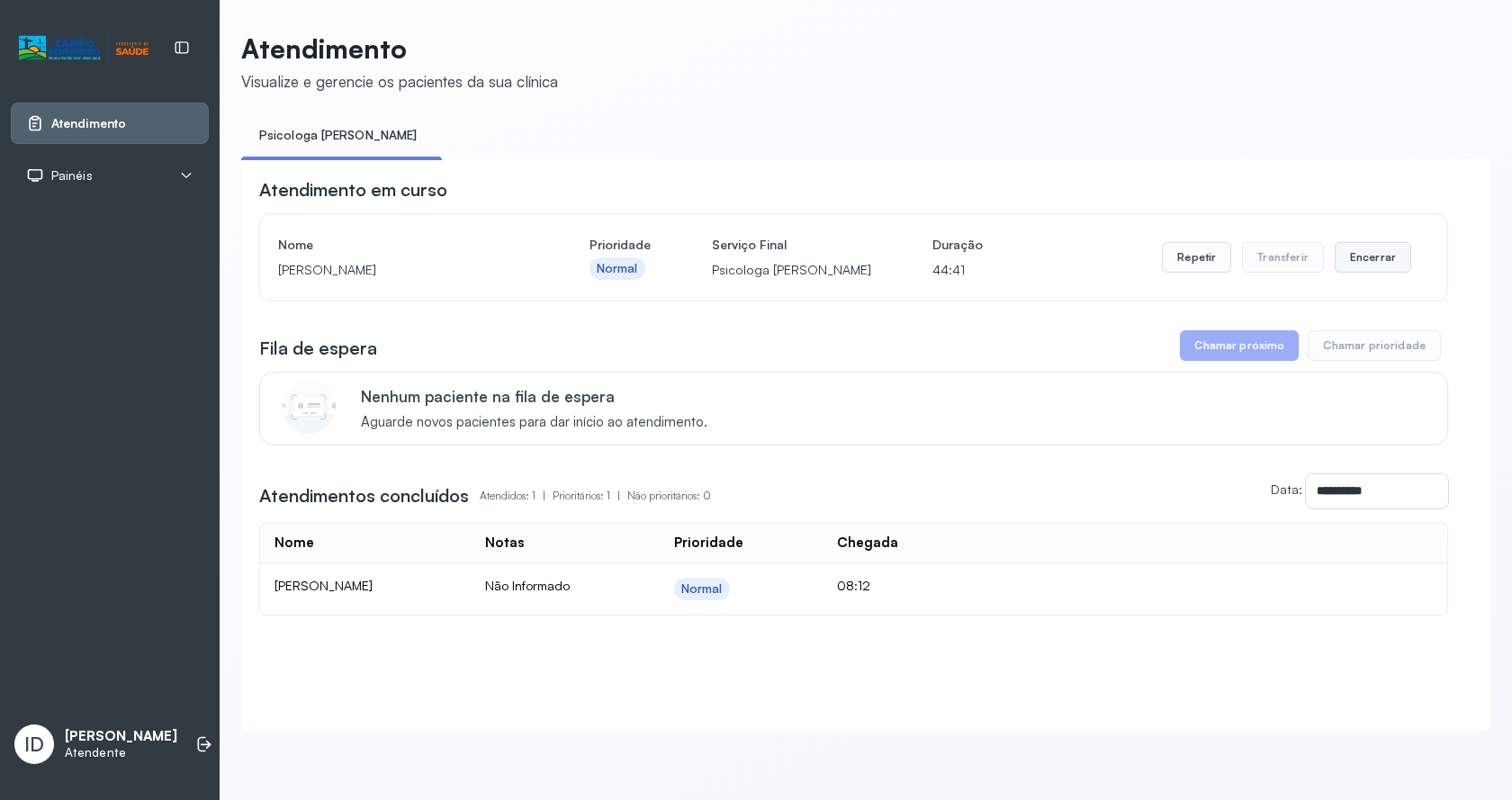
click at [1374, 262] on button "Encerrar" at bounding box center [1373, 257] width 77 height 31
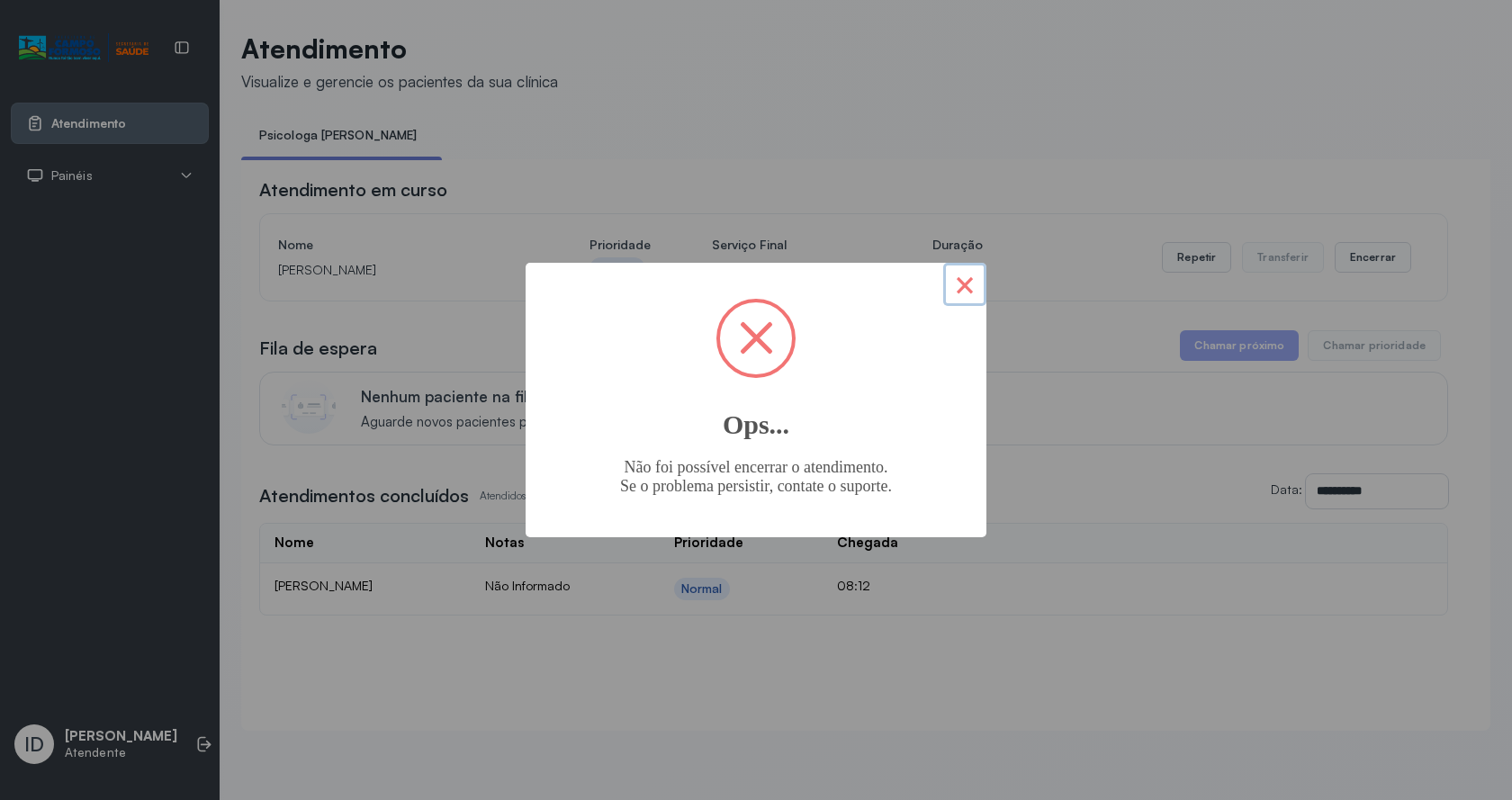
click at [975, 284] on button "×" at bounding box center [964, 284] width 43 height 43
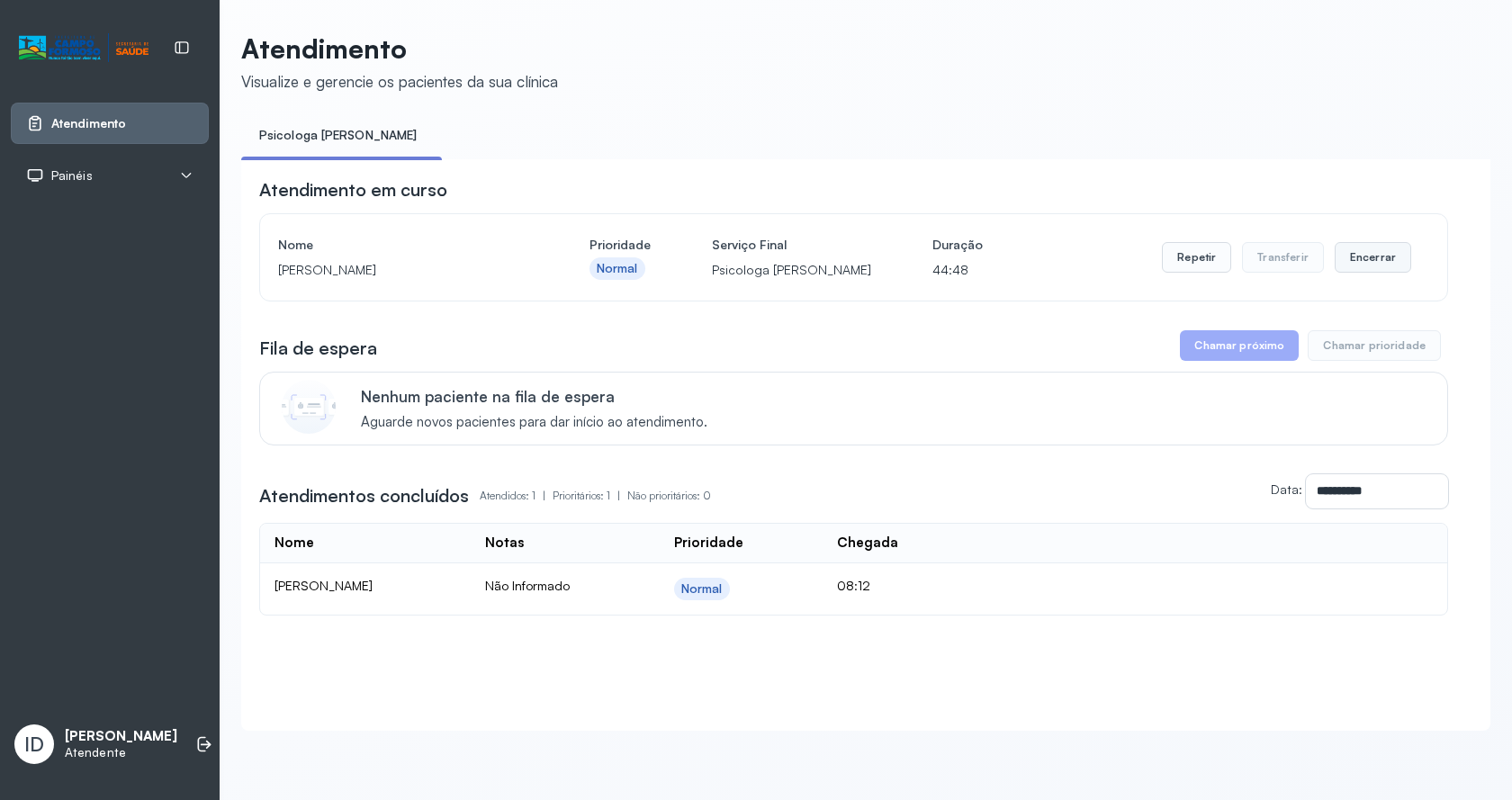
click at [1365, 273] on button "Encerrar" at bounding box center [1373, 257] width 77 height 31
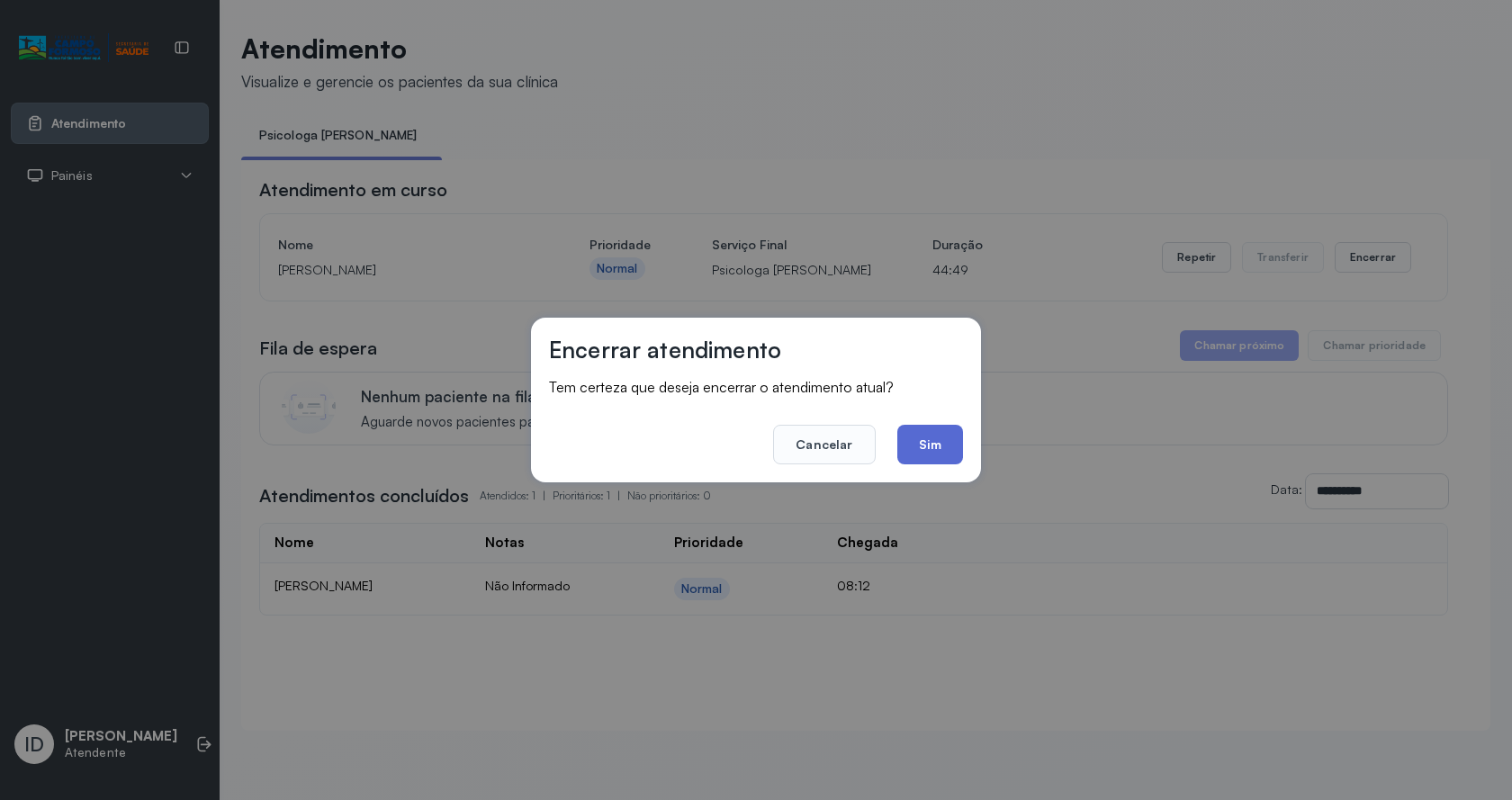
click at [935, 450] on button "Sim" at bounding box center [930, 444] width 66 height 39
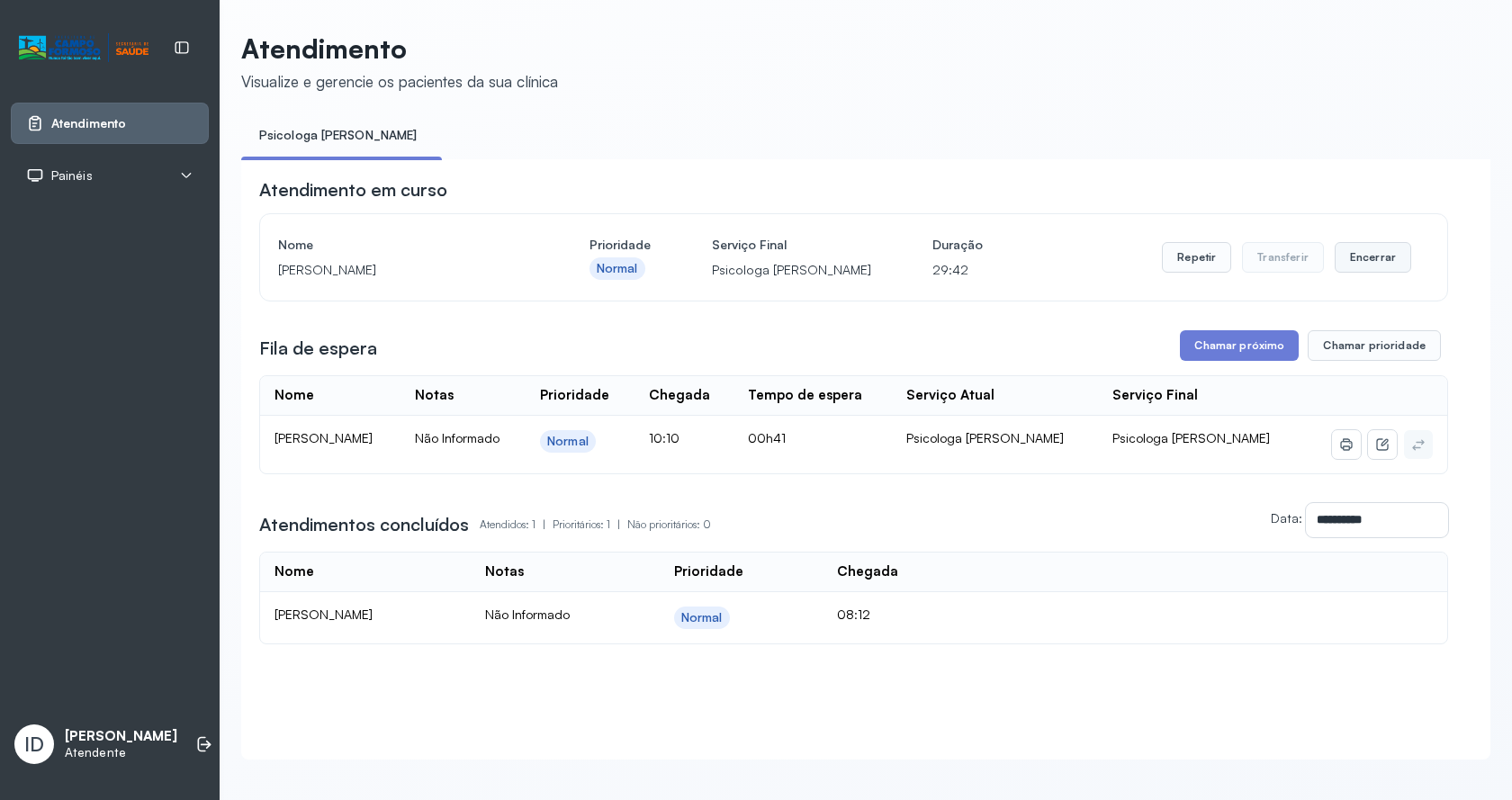
click at [1390, 261] on button "Encerrar" at bounding box center [1373, 257] width 77 height 31
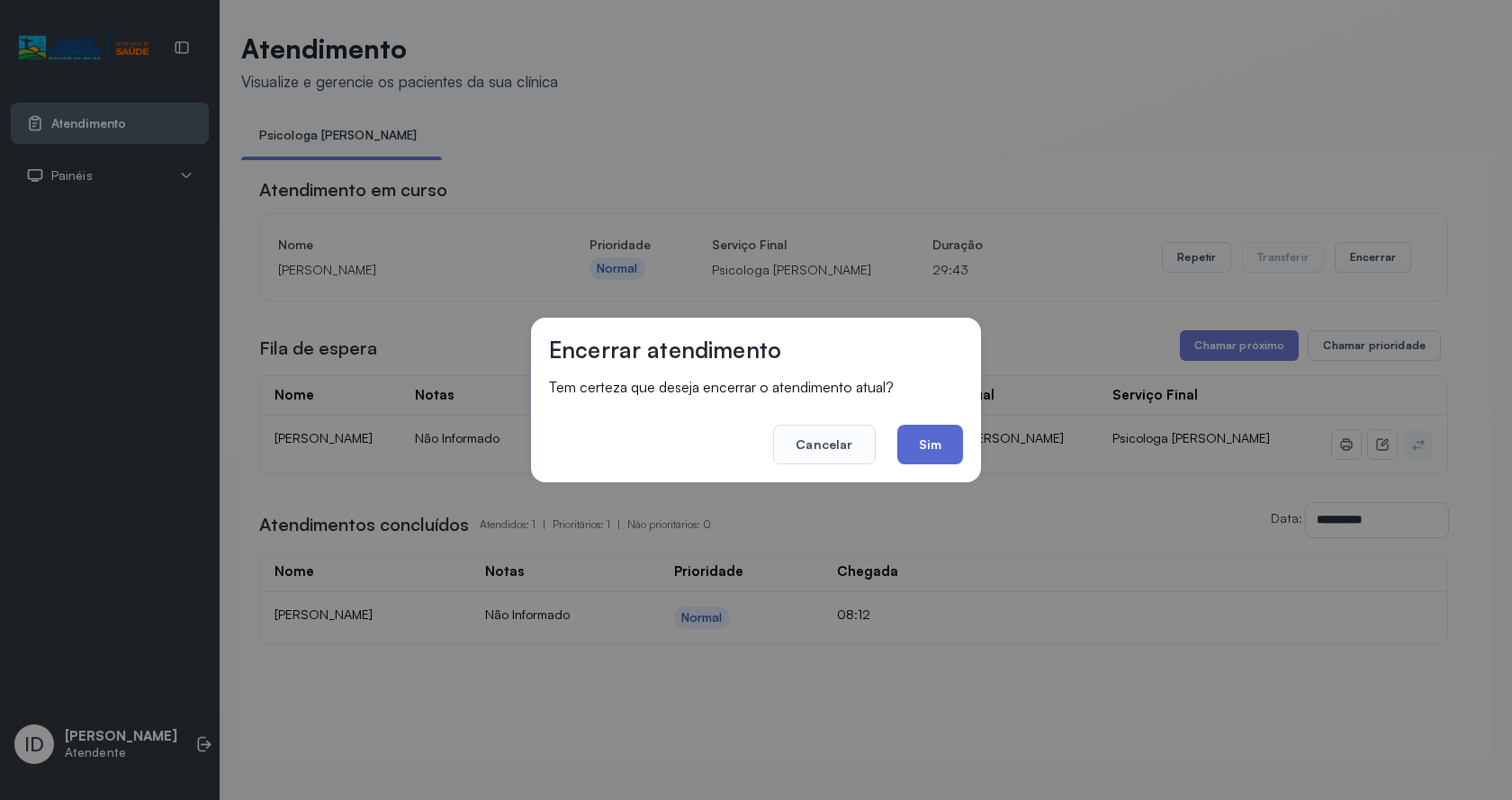
click at [913, 450] on button "Sim" at bounding box center [930, 444] width 66 height 39
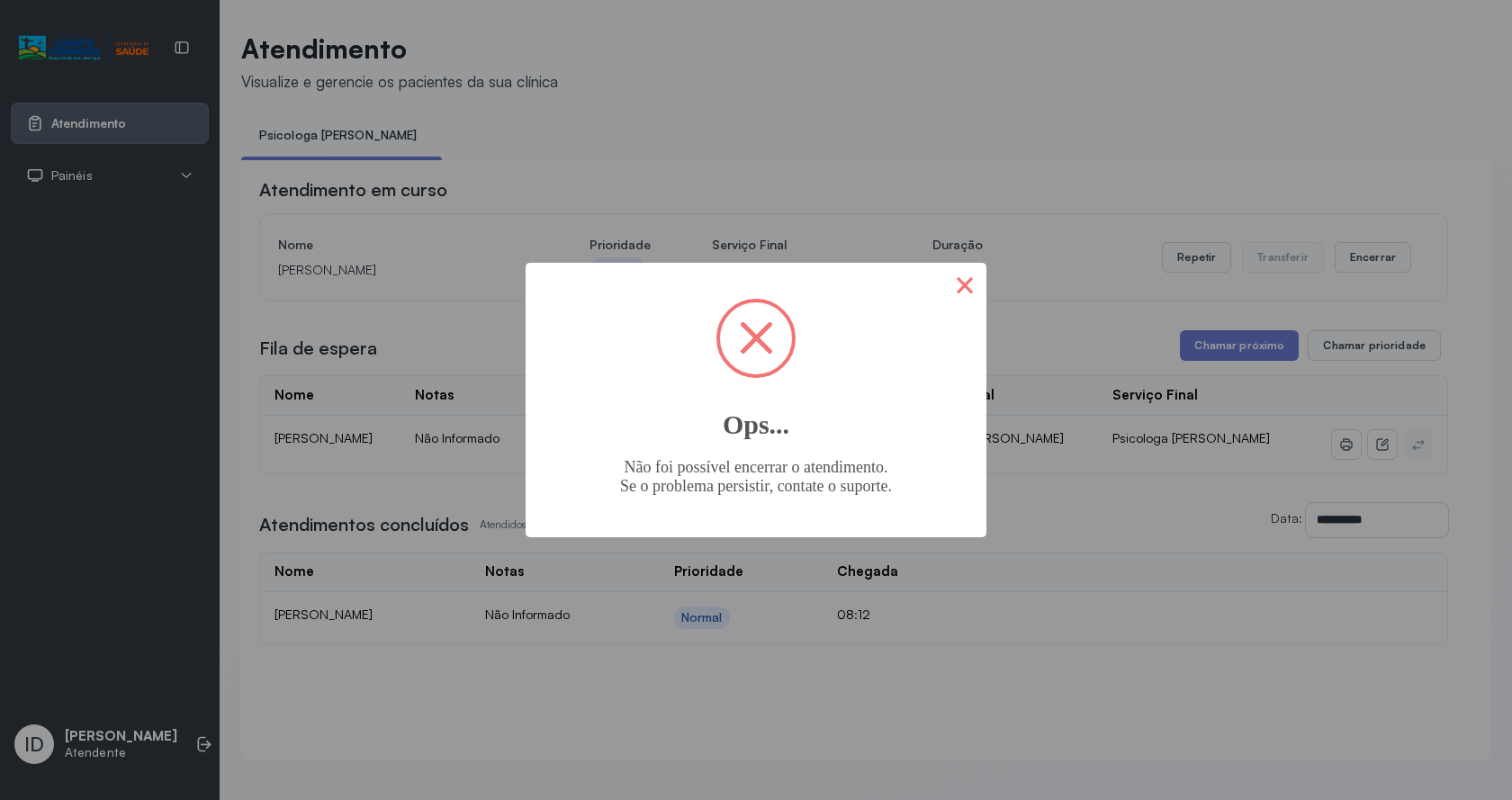
click at [971, 278] on button "×" at bounding box center [964, 284] width 43 height 43
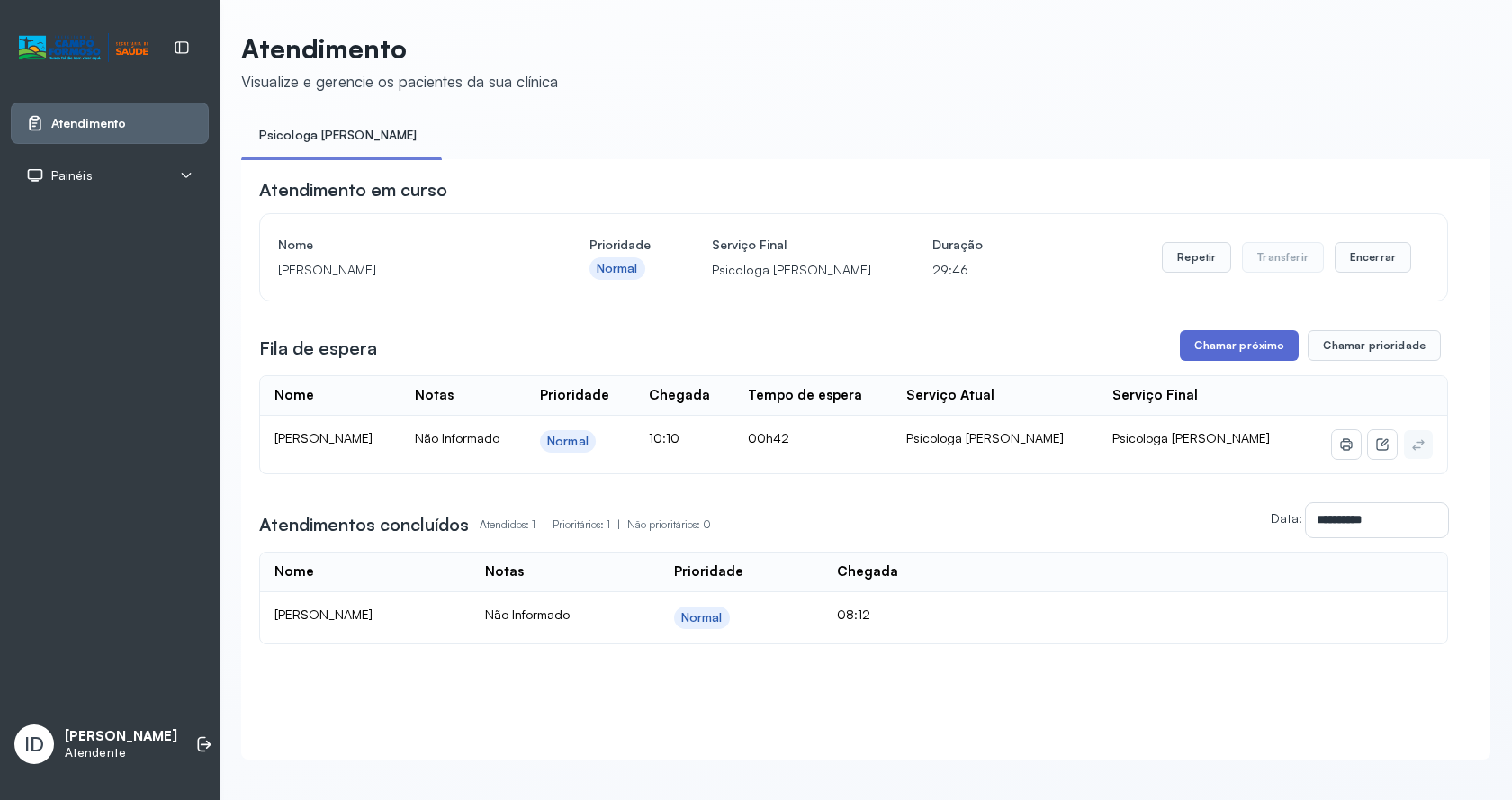
click at [1248, 341] on button "Chamar próximo" at bounding box center [1239, 345] width 119 height 31
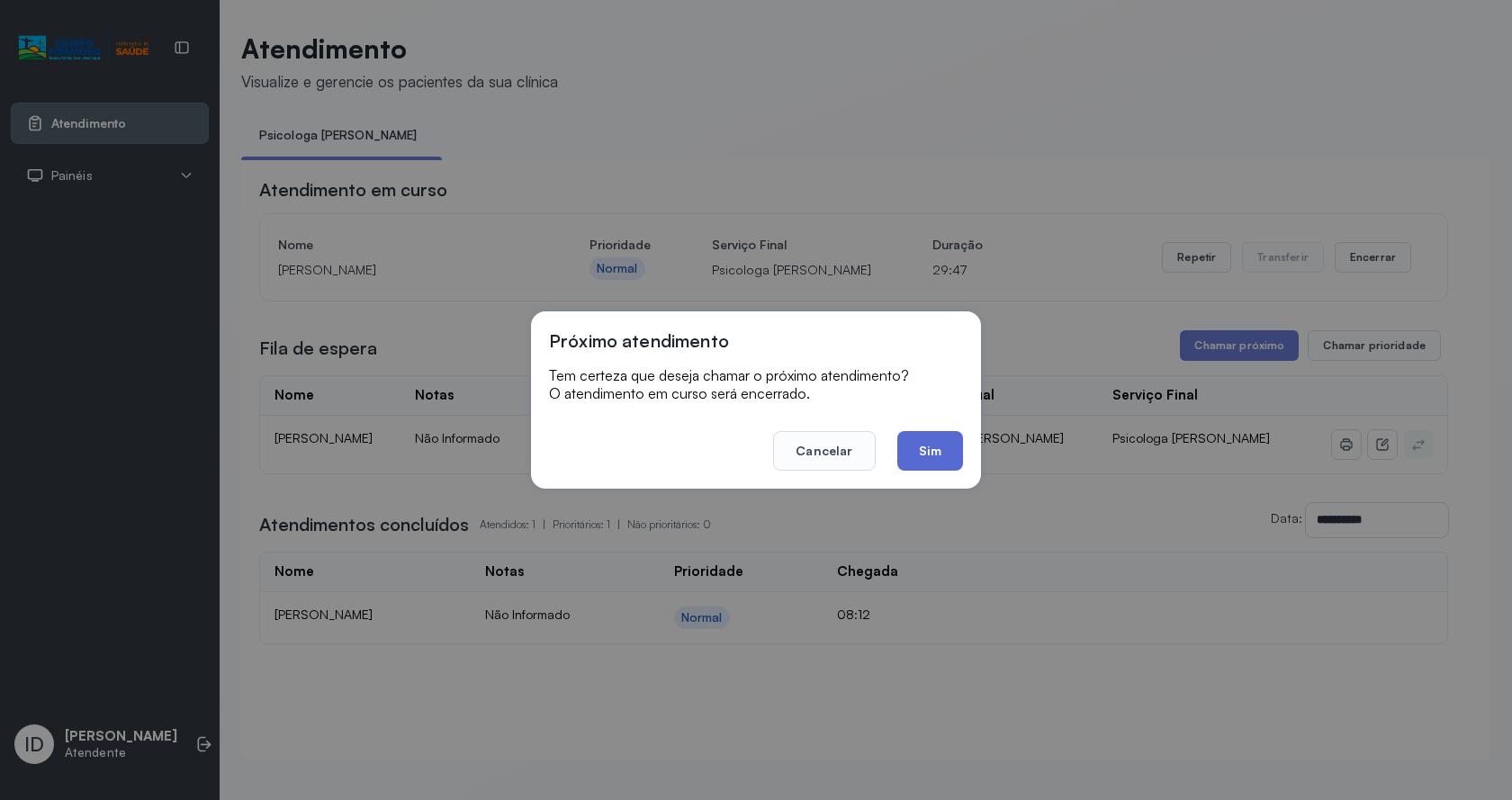
click at [925, 444] on button "Sim" at bounding box center [930, 450] width 66 height 39
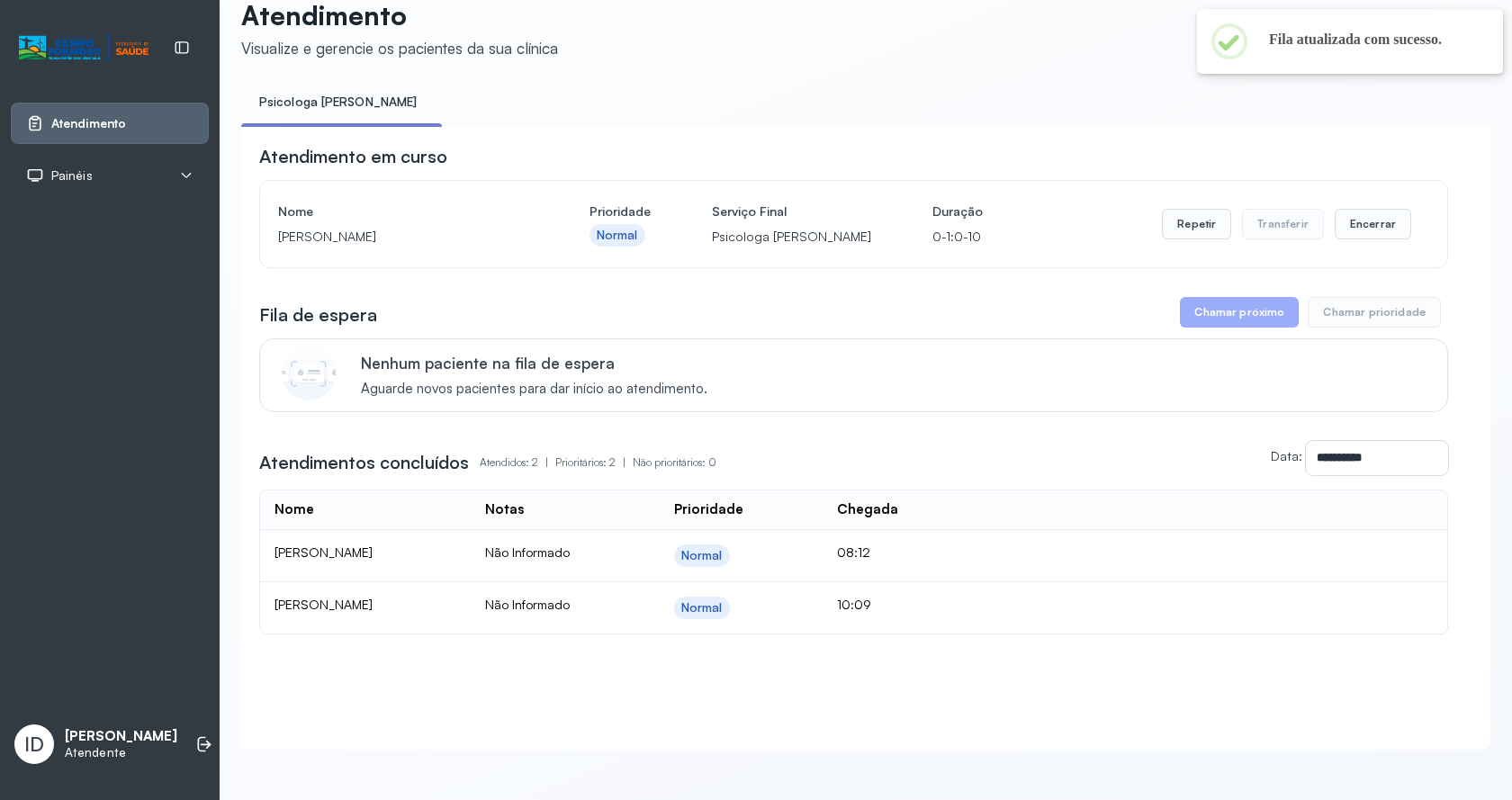
scroll to position [53, 0]
click at [1343, 210] on button "Encerrar" at bounding box center [1373, 224] width 77 height 31
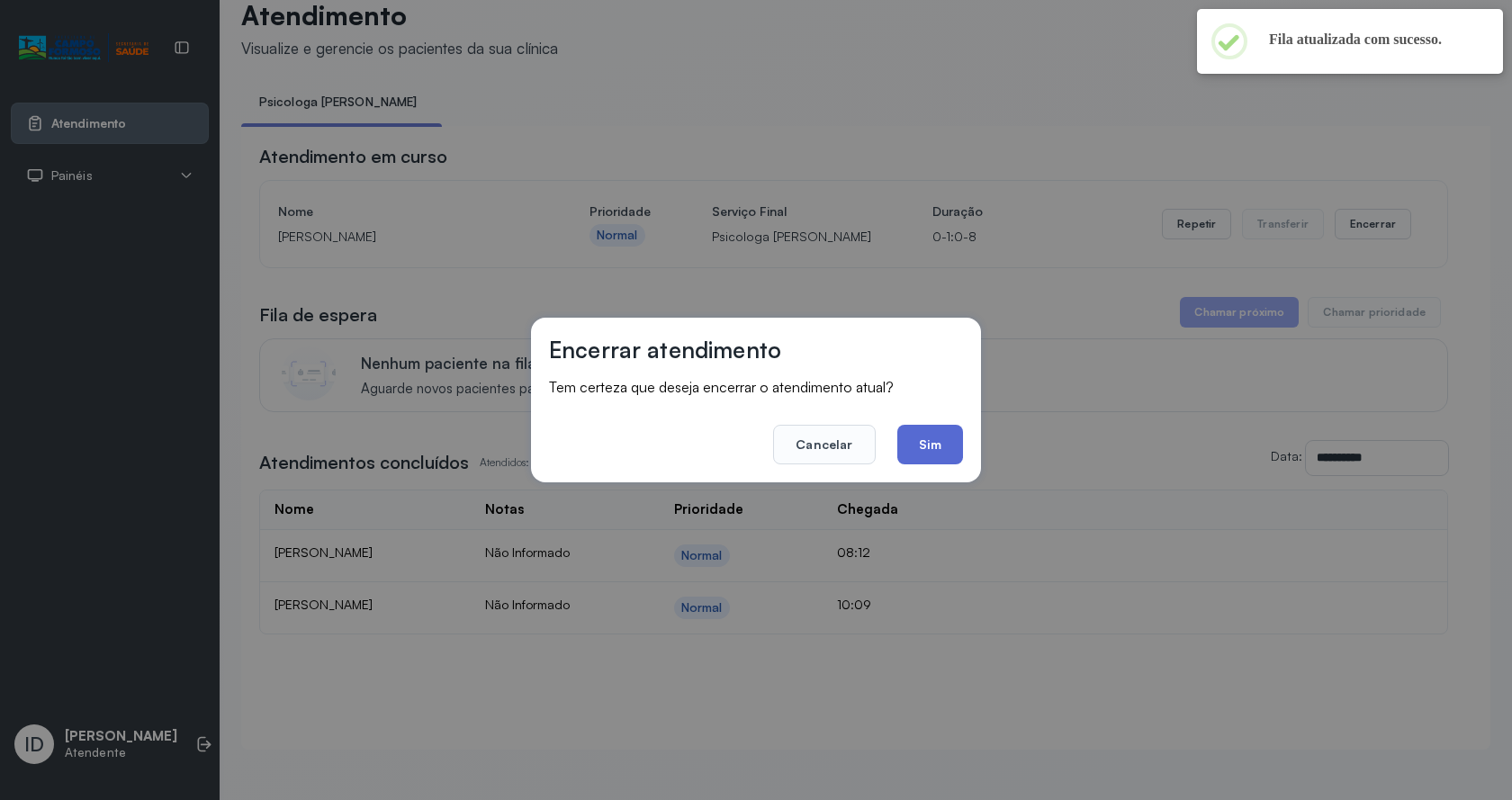
click at [918, 456] on button "Sim" at bounding box center [930, 444] width 66 height 39
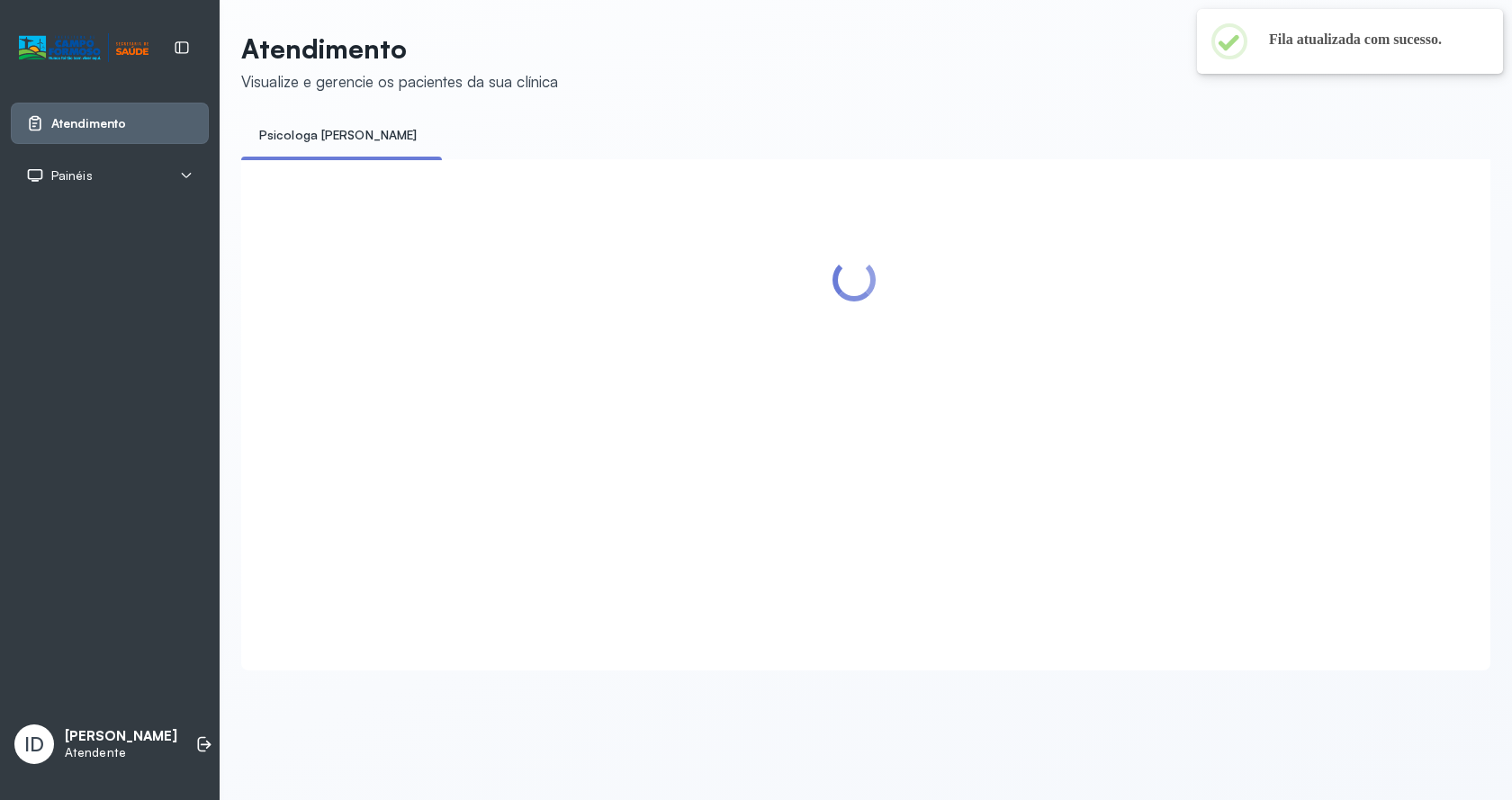
scroll to position [0, 0]
